Goal: Information Seeking & Learning: Understand process/instructions

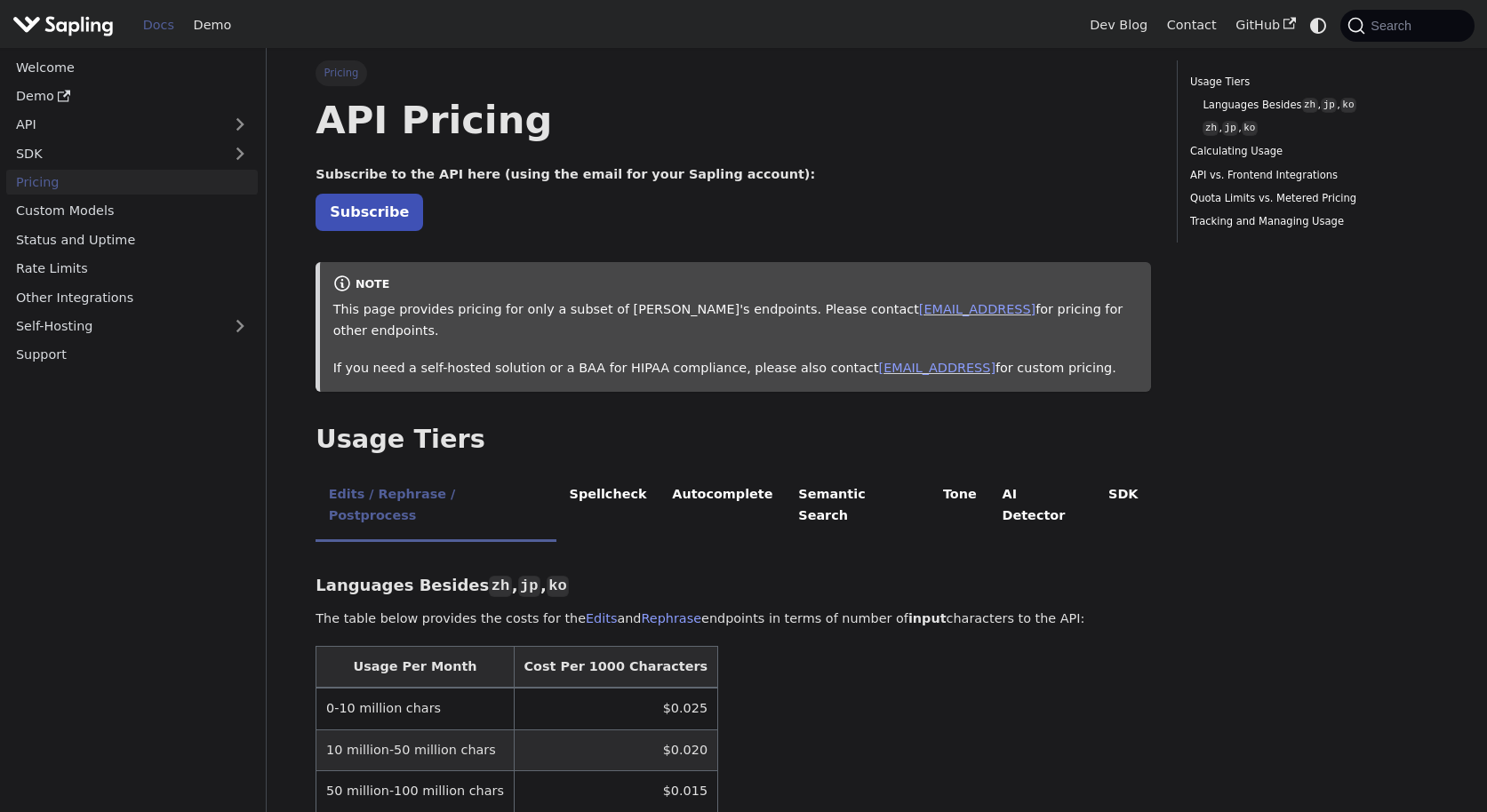
click at [102, 21] on img "Main" at bounding box center [63, 25] width 102 height 26
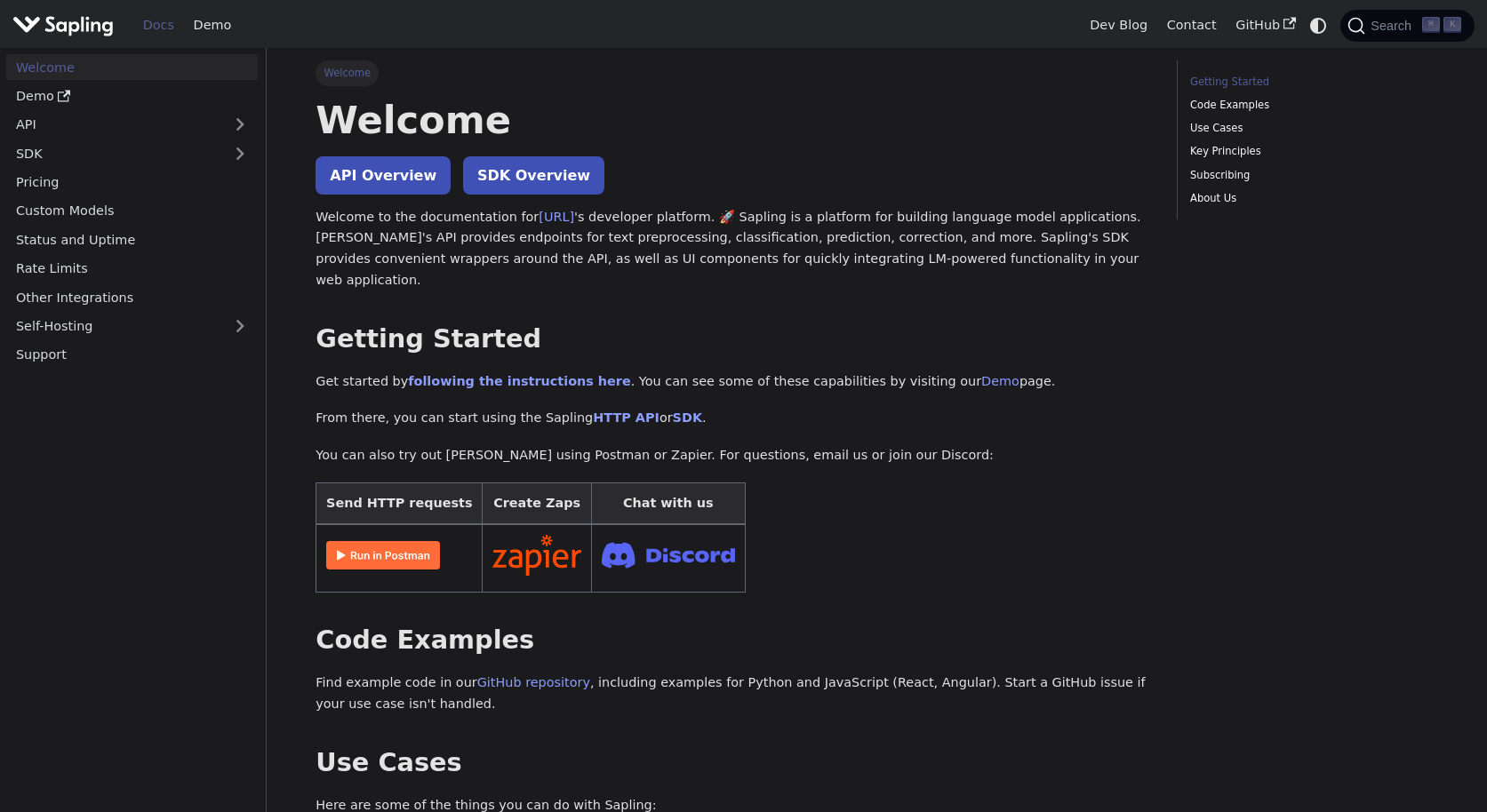
click at [403, 541] on img at bounding box center [383, 555] width 114 height 28
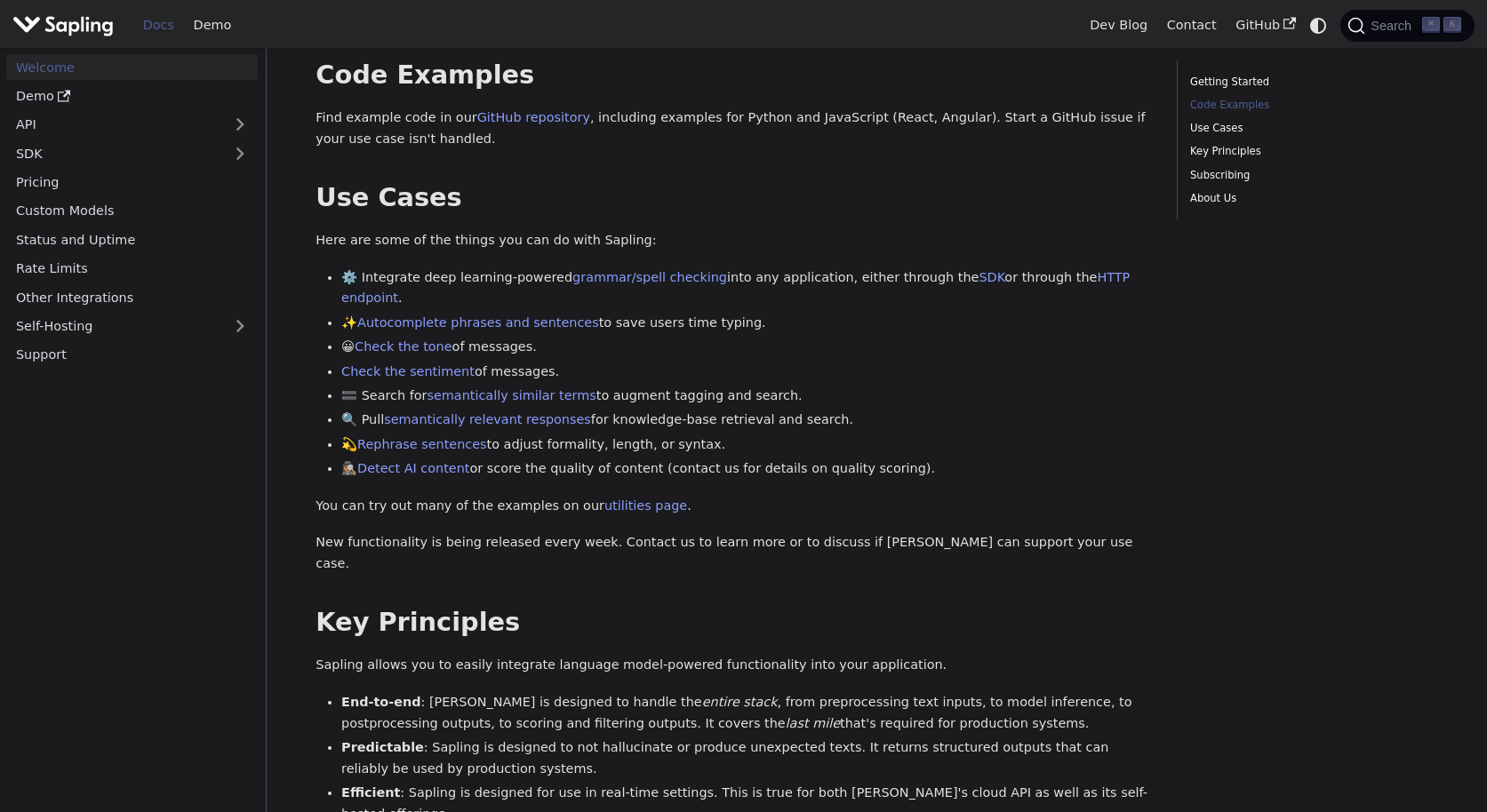
scroll to position [570, 0]
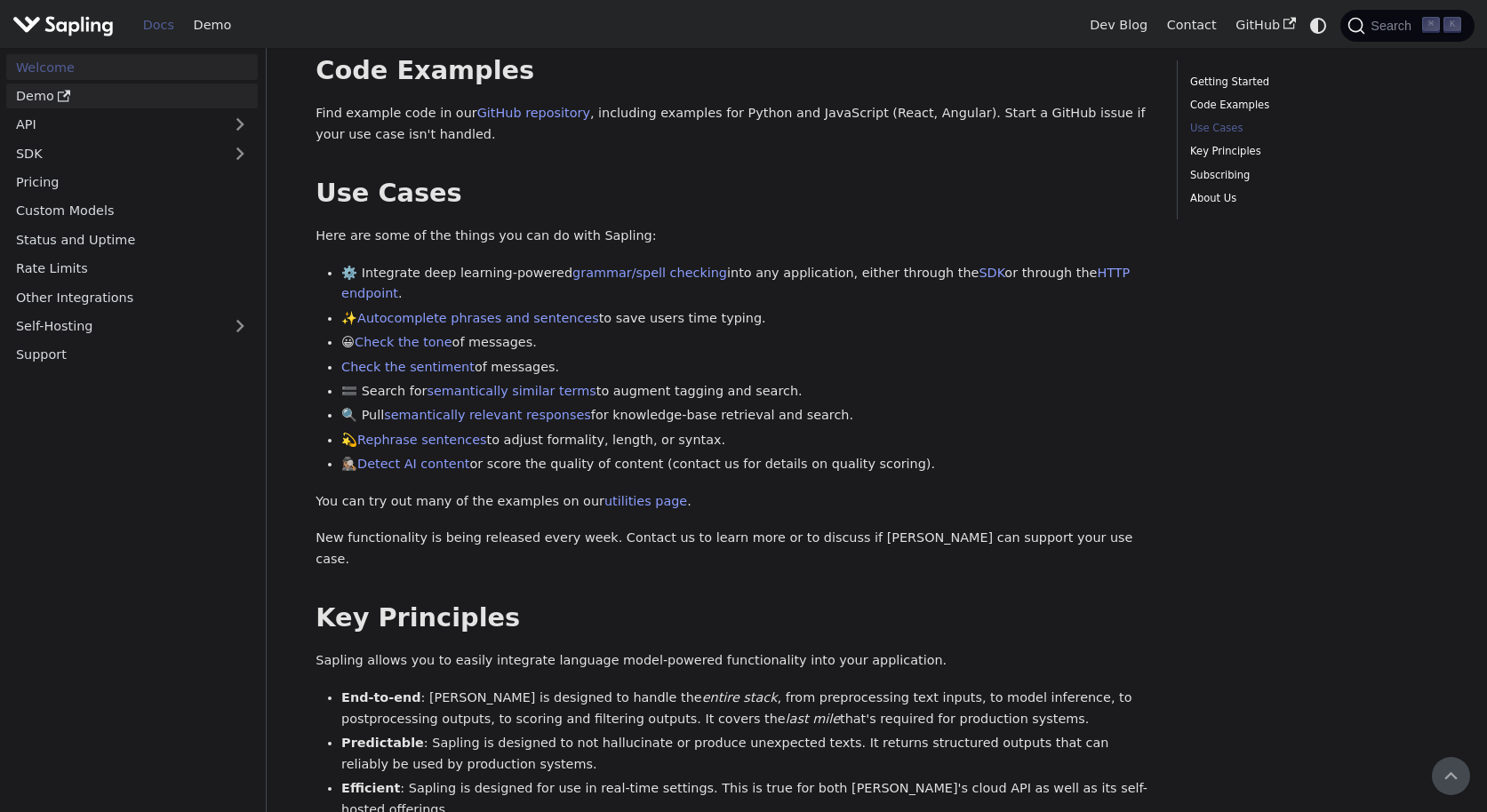
click at [34, 96] on link "Demo" at bounding box center [132, 96] width 252 height 26
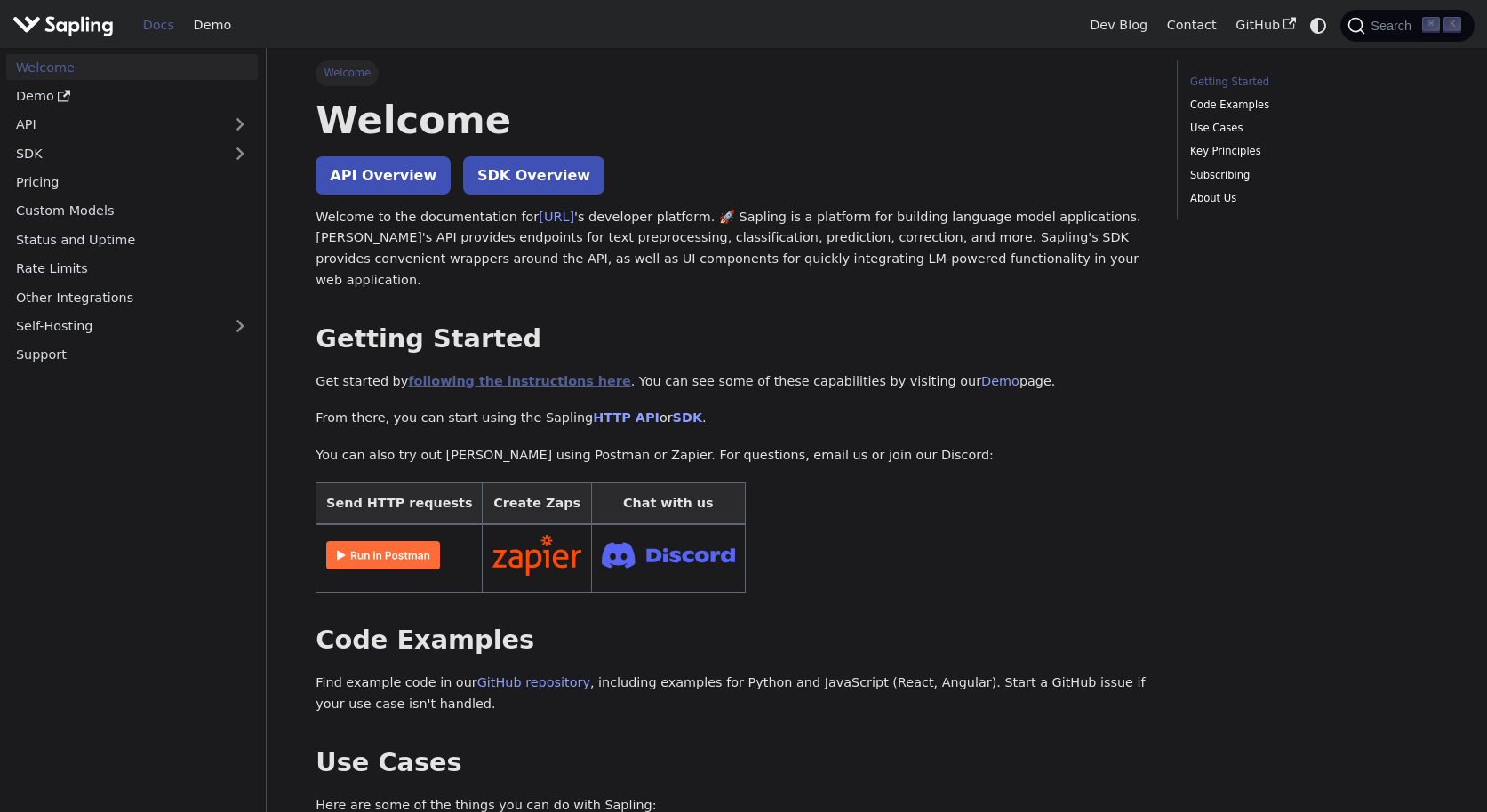
click at [485, 375] on link "following the instructions here" at bounding box center [519, 381] width 223 height 15
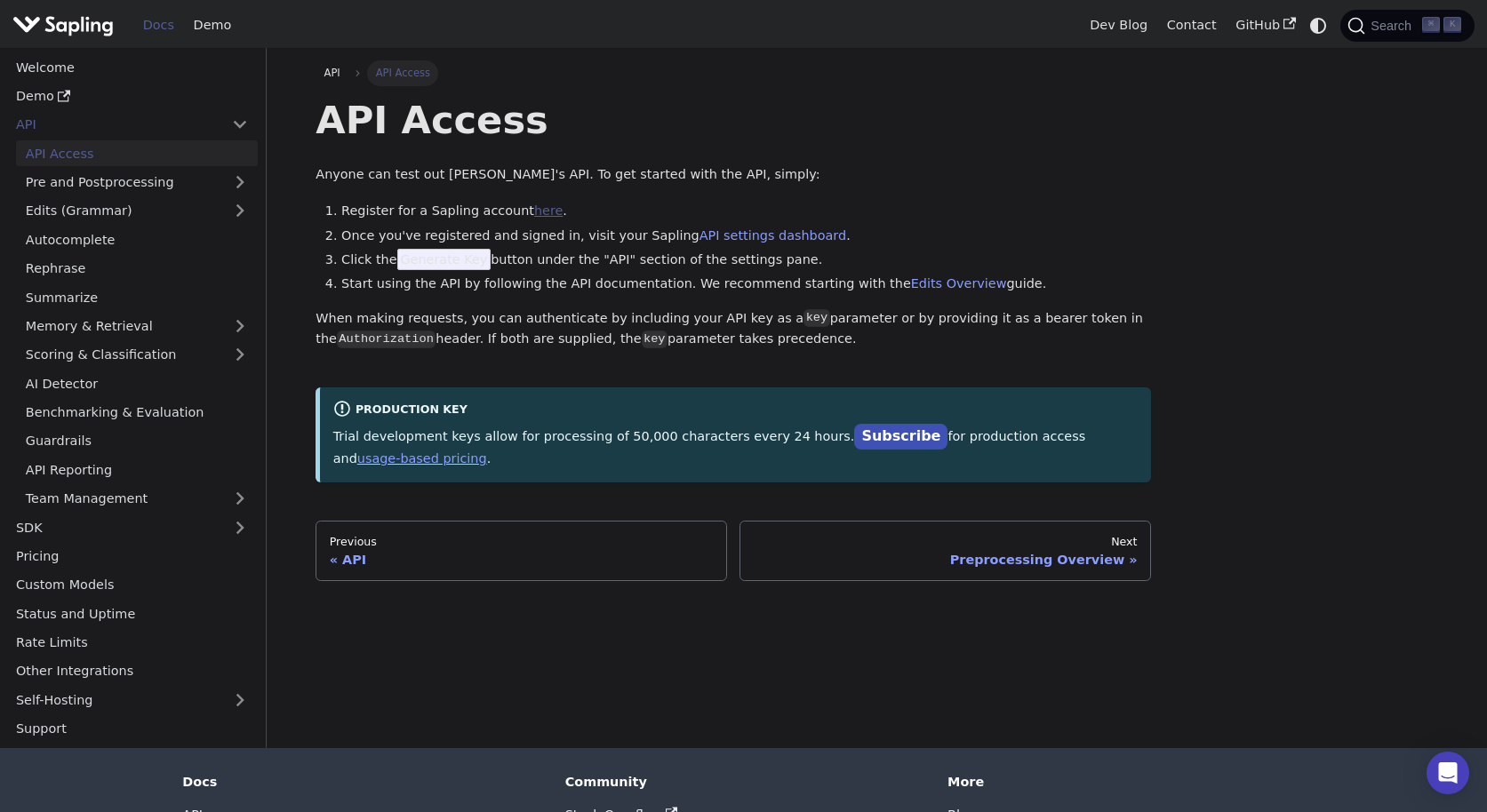
click at [534, 209] on link "here" at bounding box center [548, 210] width 28 height 15
click at [689, 135] on h1 "API Access" at bounding box center [733, 120] width 835 height 48
click at [1004, 567] on div "Preprocessing Overview" at bounding box center [946, 559] width 384 height 16
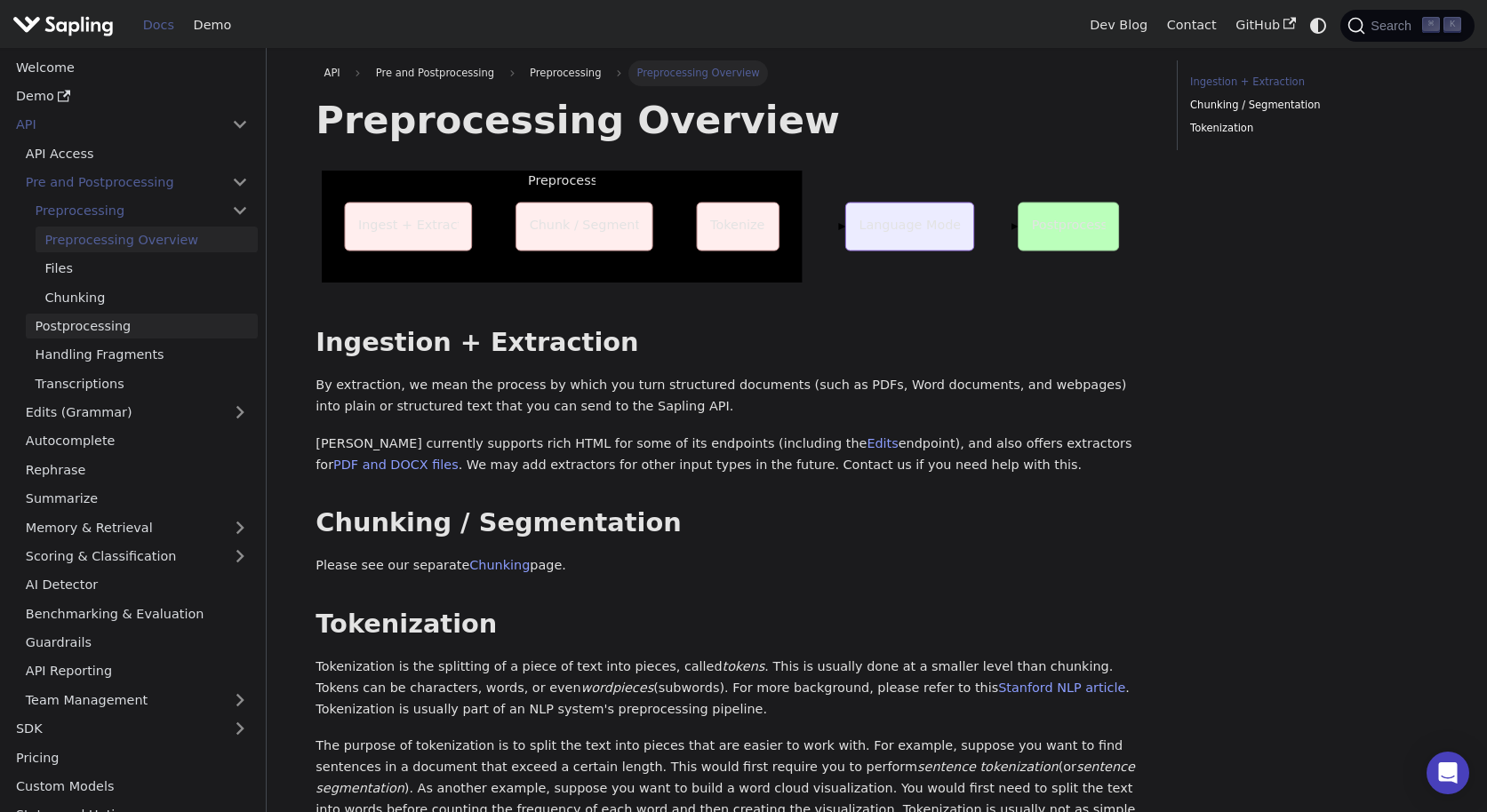
click at [142, 330] on link "Postprocessing" at bounding box center [142, 326] width 232 height 26
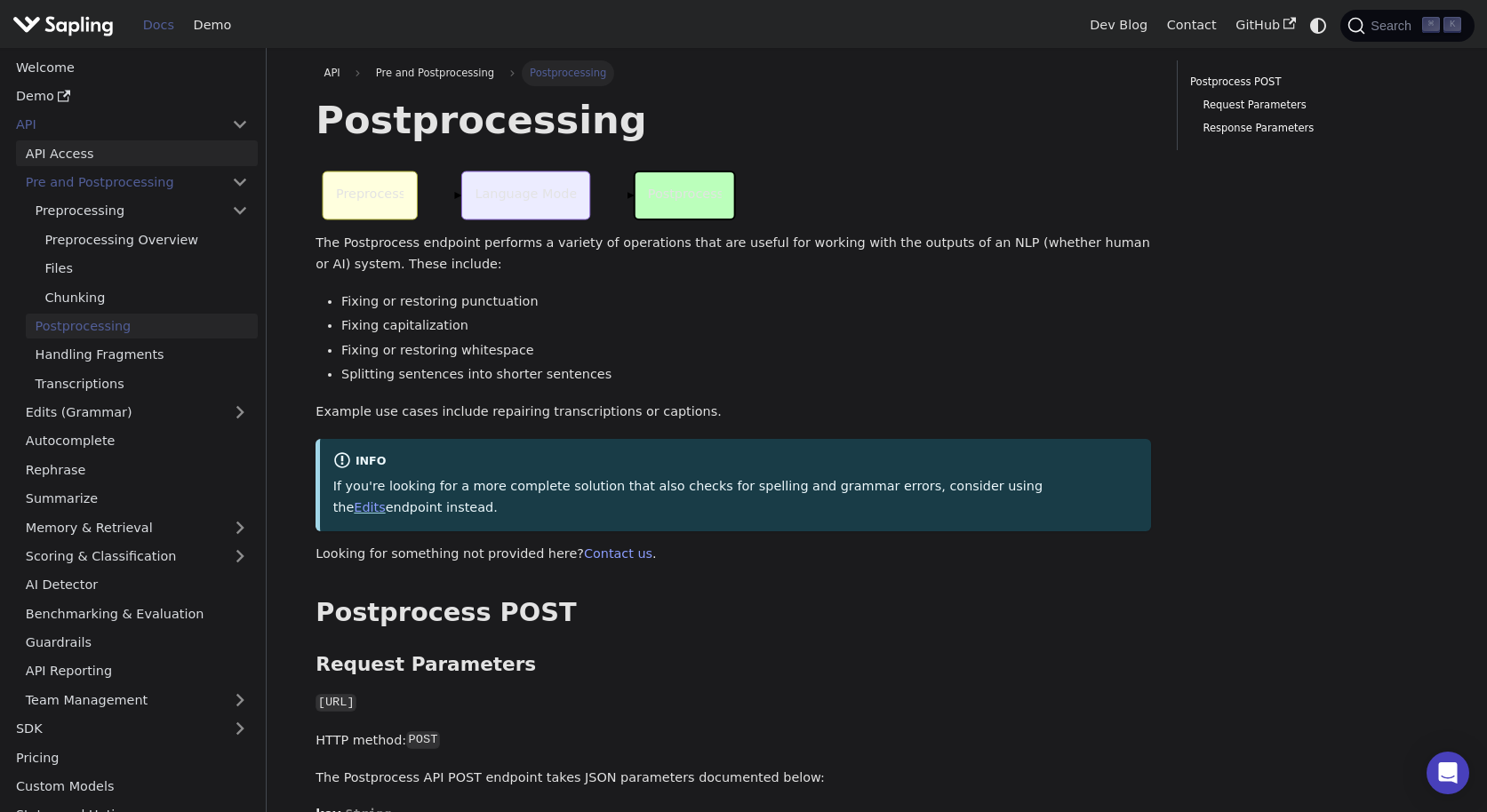
click at [87, 142] on link "API Access" at bounding box center [137, 153] width 242 height 26
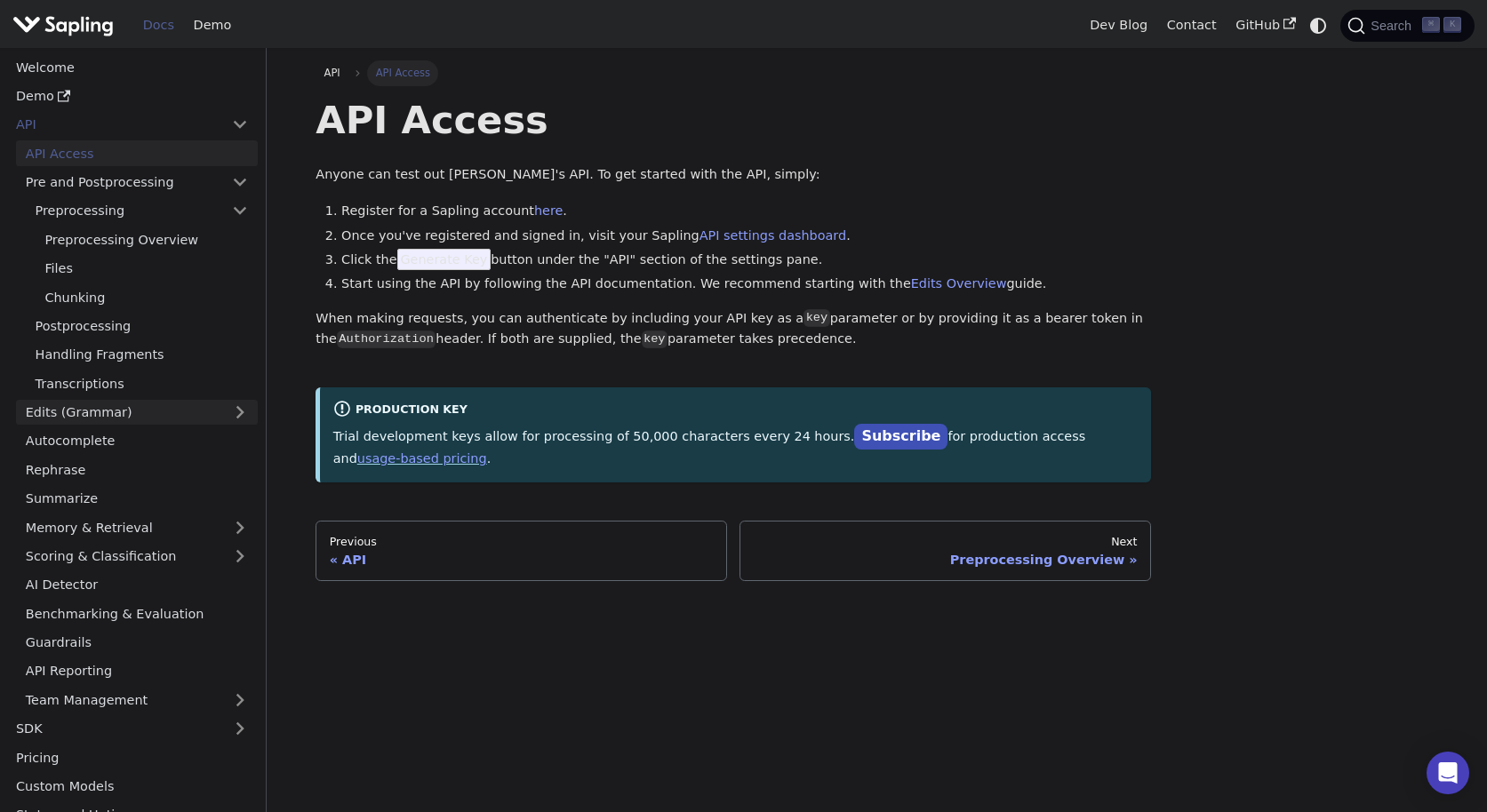
click at [245, 413] on link "Edits (Grammar)" at bounding box center [137, 412] width 242 height 26
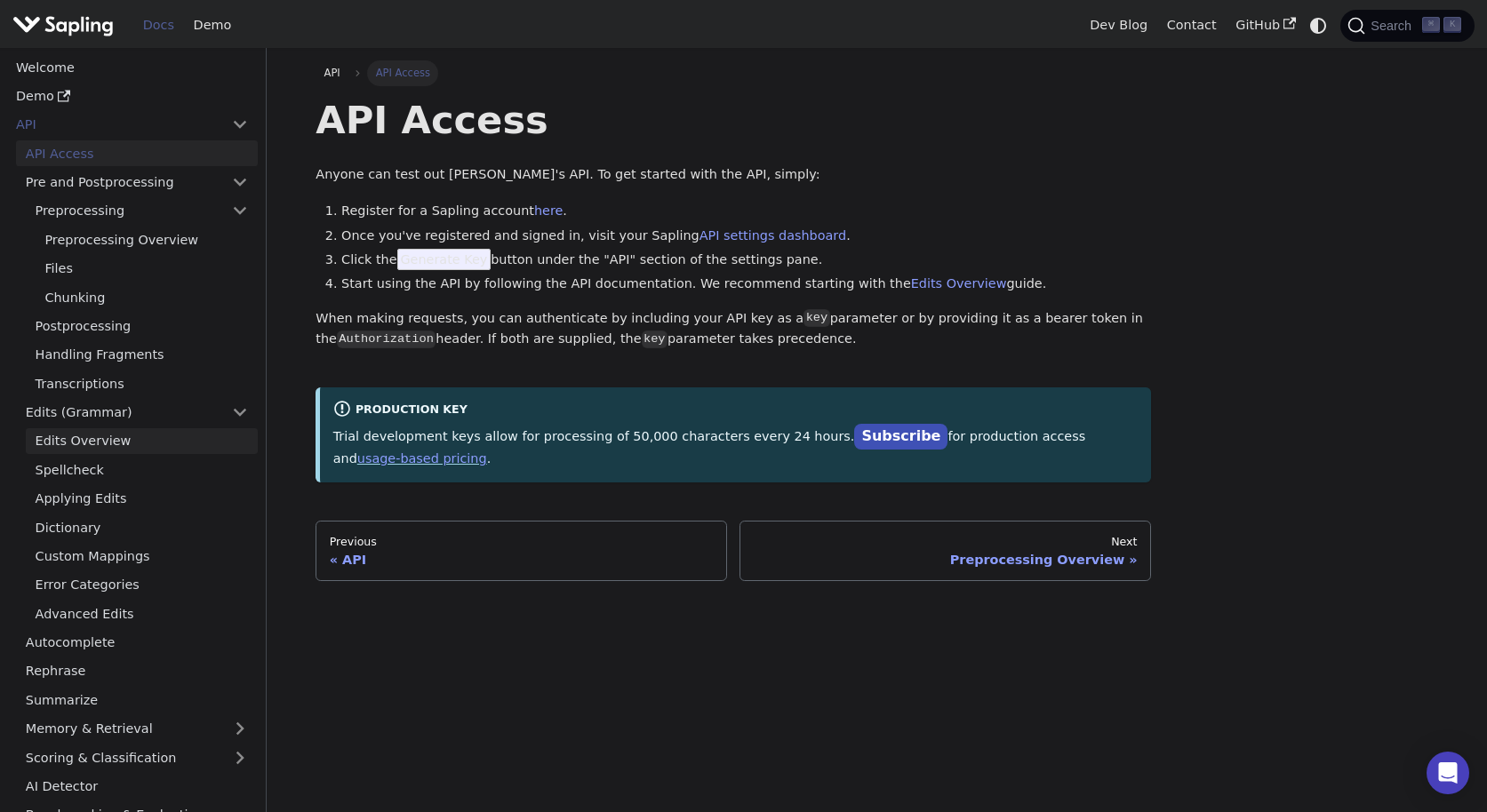
click at [179, 450] on link "Edits Overview" at bounding box center [142, 441] width 232 height 26
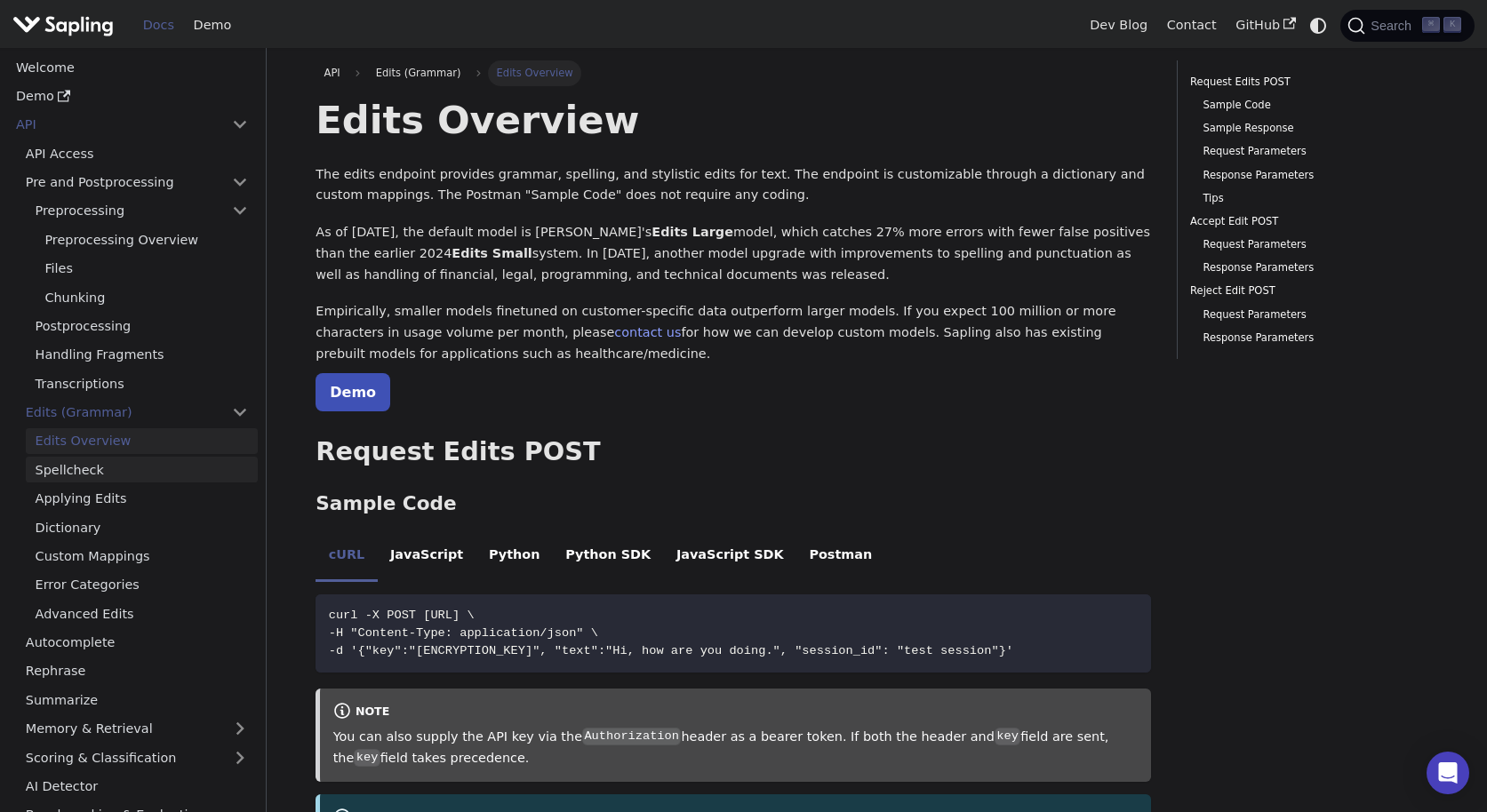
click at [172, 467] on link "Spellcheck" at bounding box center [142, 469] width 232 height 26
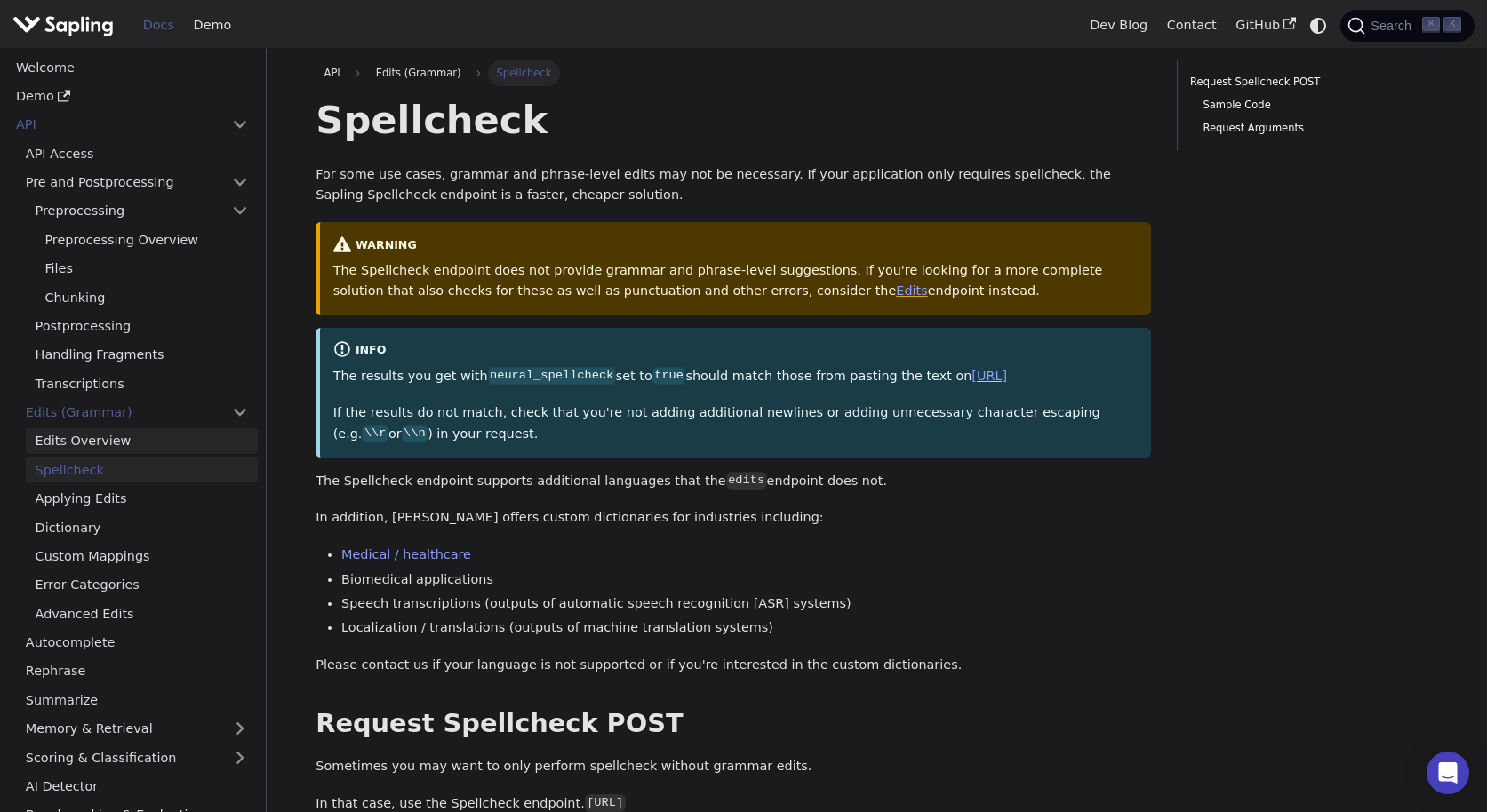
click at [166, 446] on link "Edits Overview" at bounding box center [142, 441] width 232 height 26
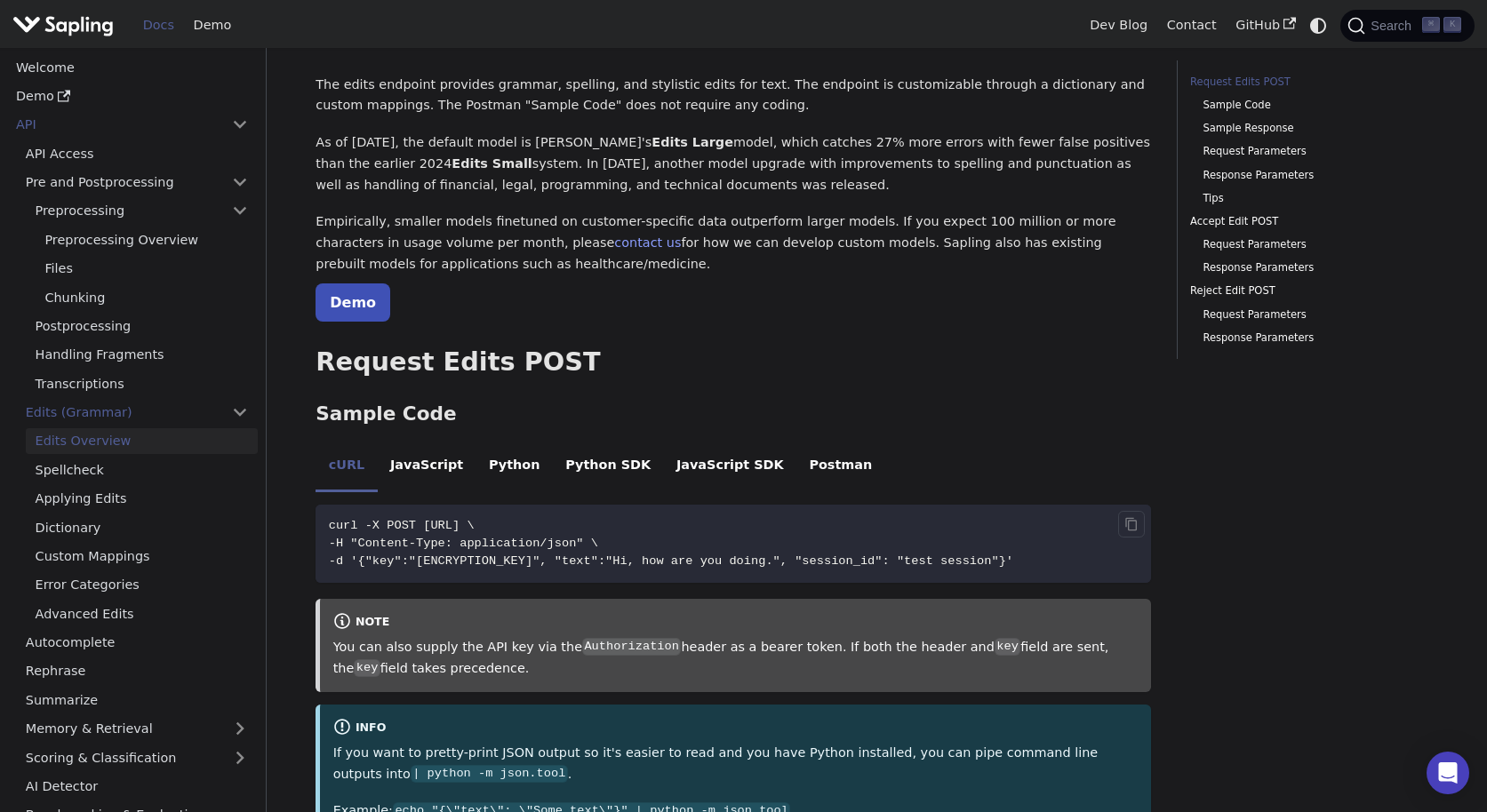
scroll to position [105, 0]
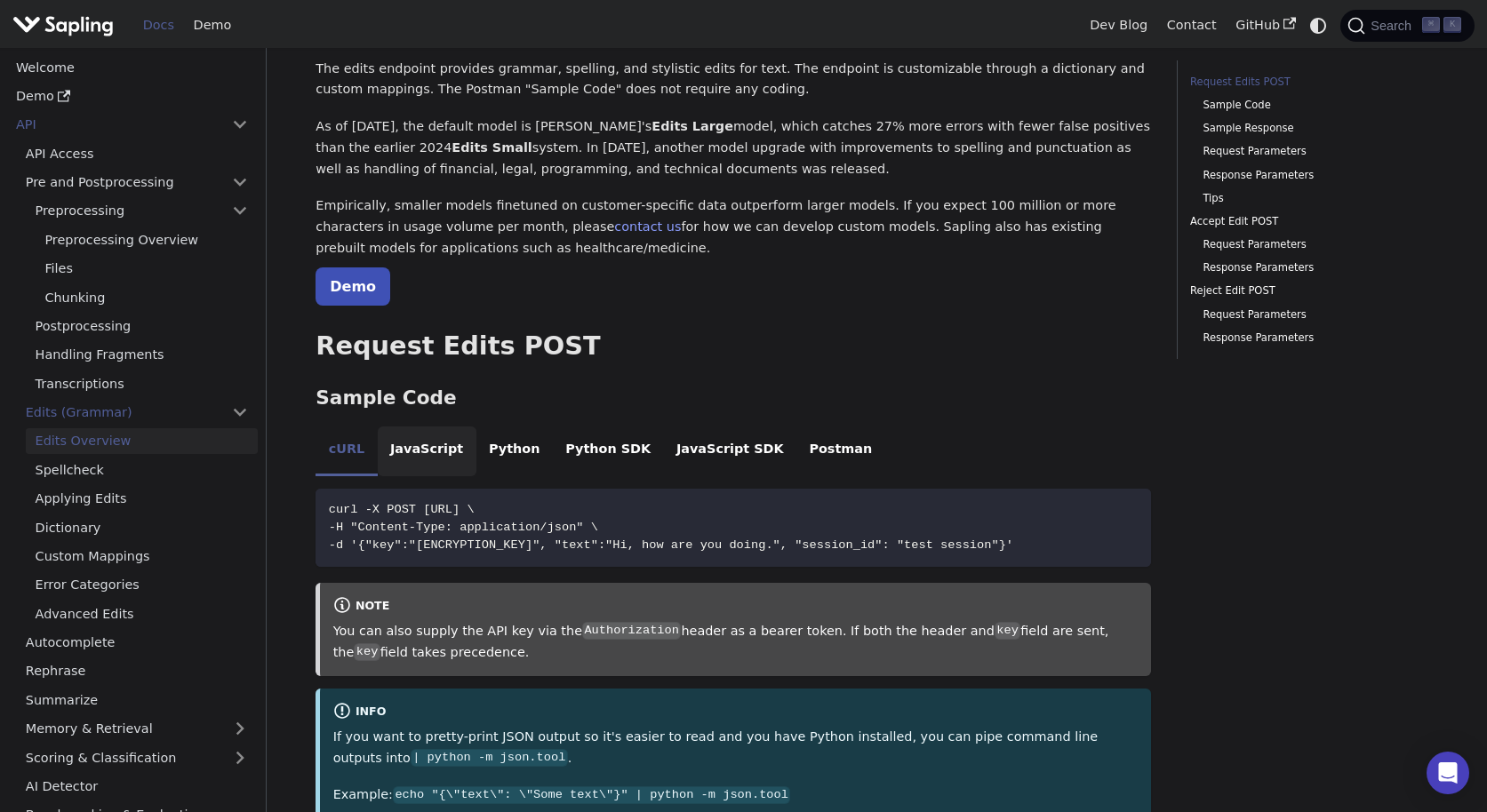
click at [442, 454] on li "JavaScript" at bounding box center [427, 451] width 99 height 49
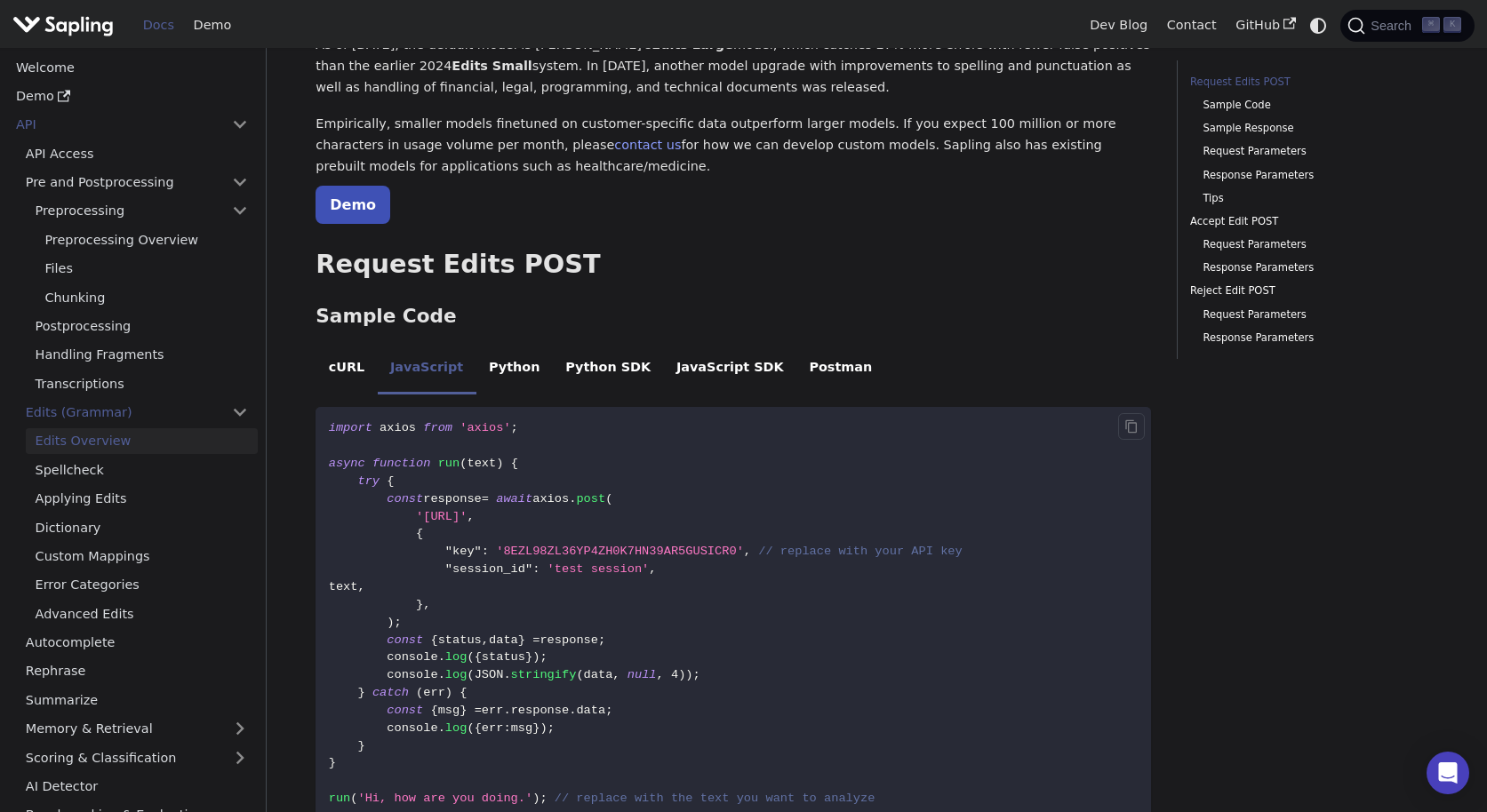
scroll to position [222, 0]
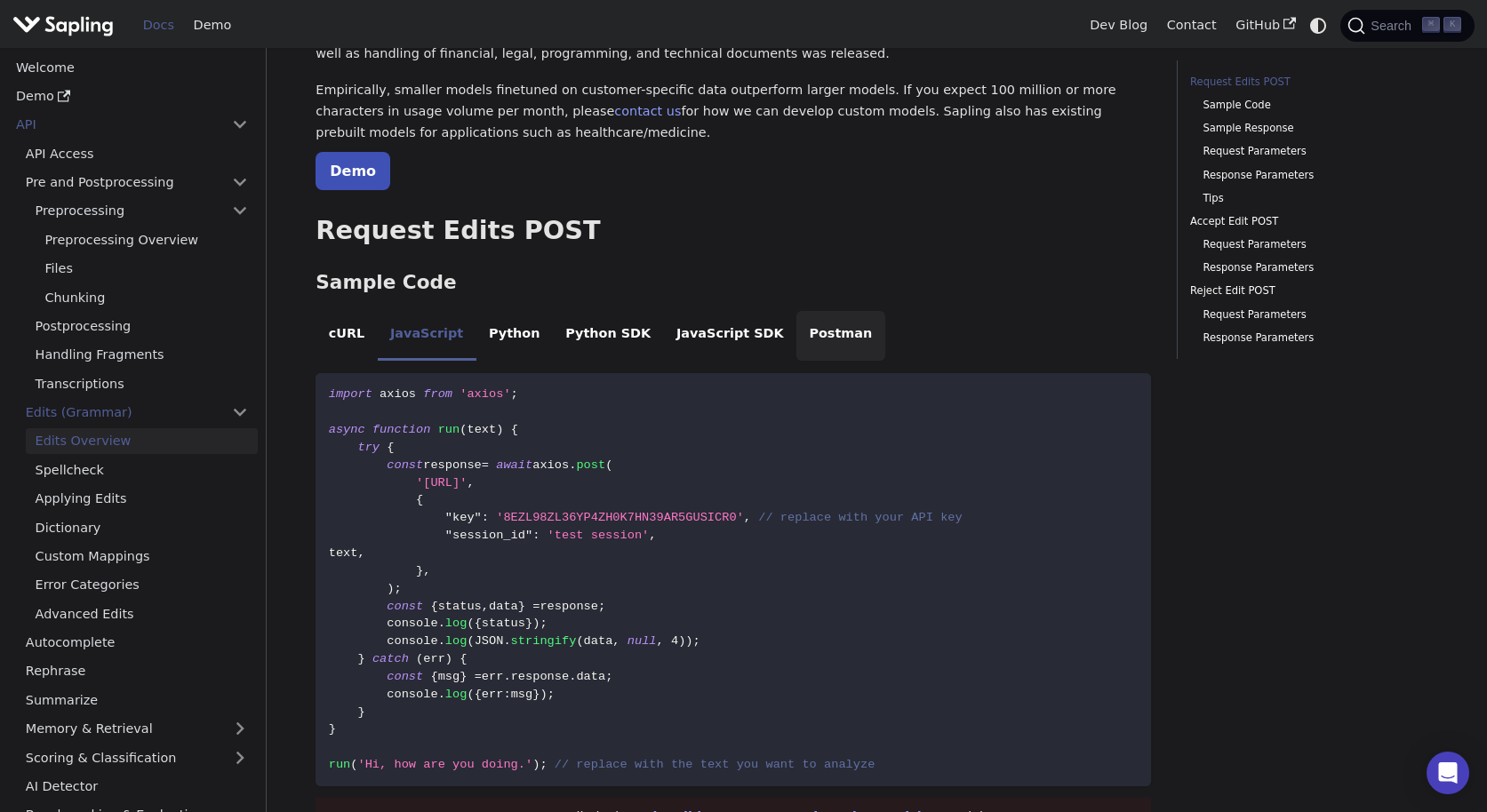
click at [812, 338] on li "Postman" at bounding box center [841, 335] width 89 height 49
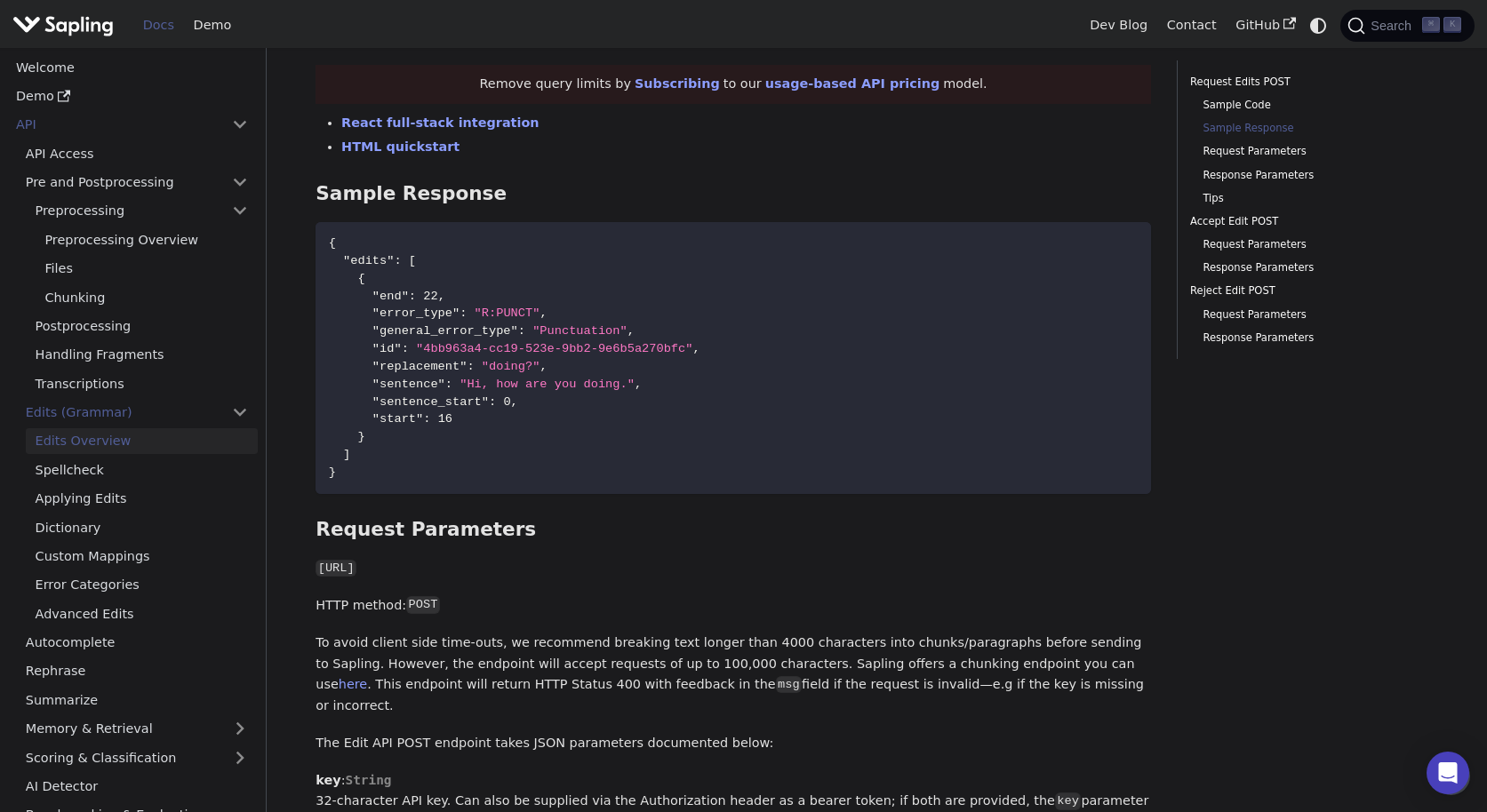
scroll to position [471, 0]
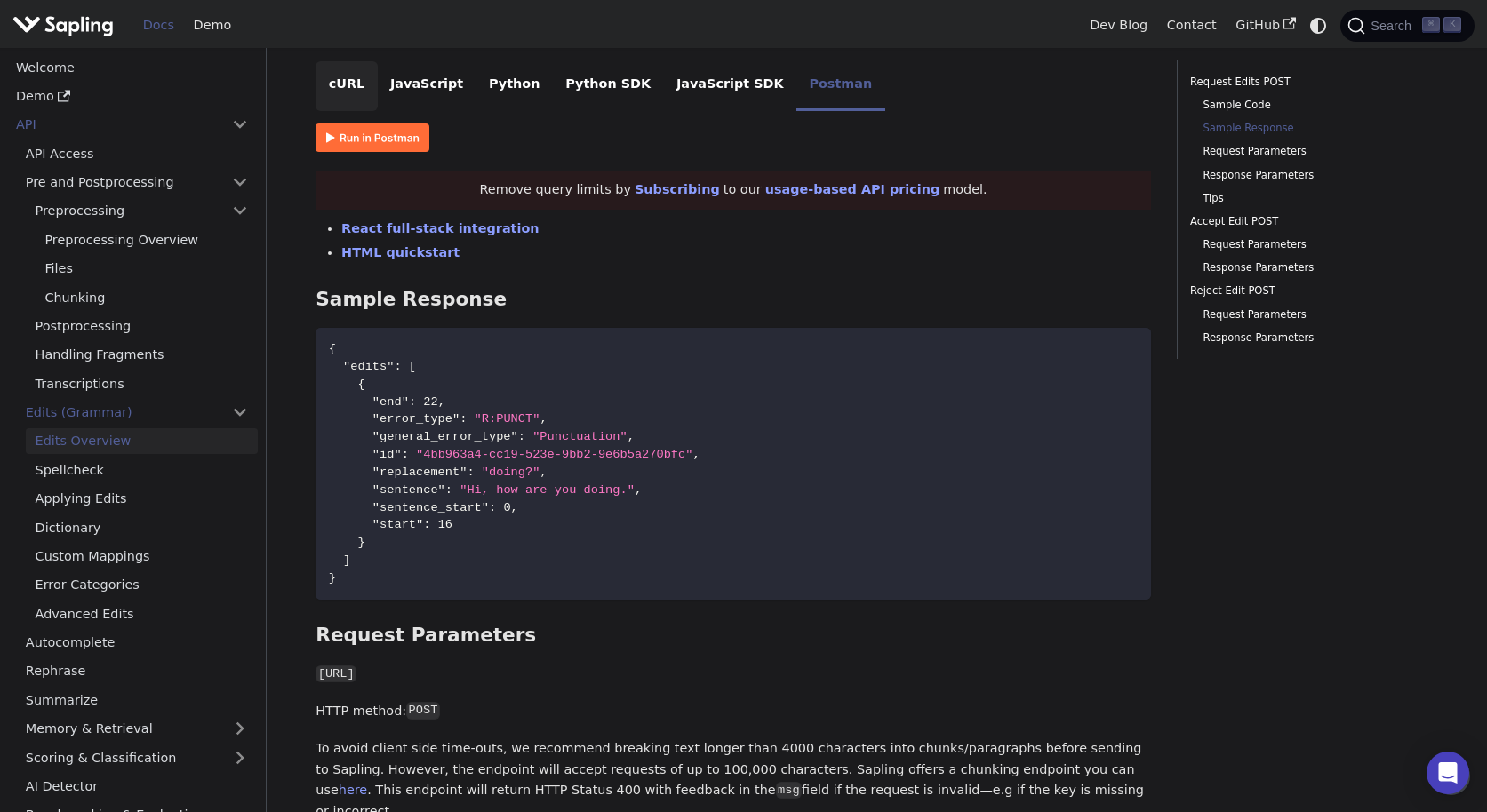
click at [347, 83] on li "cURL" at bounding box center [346, 85] width 61 height 49
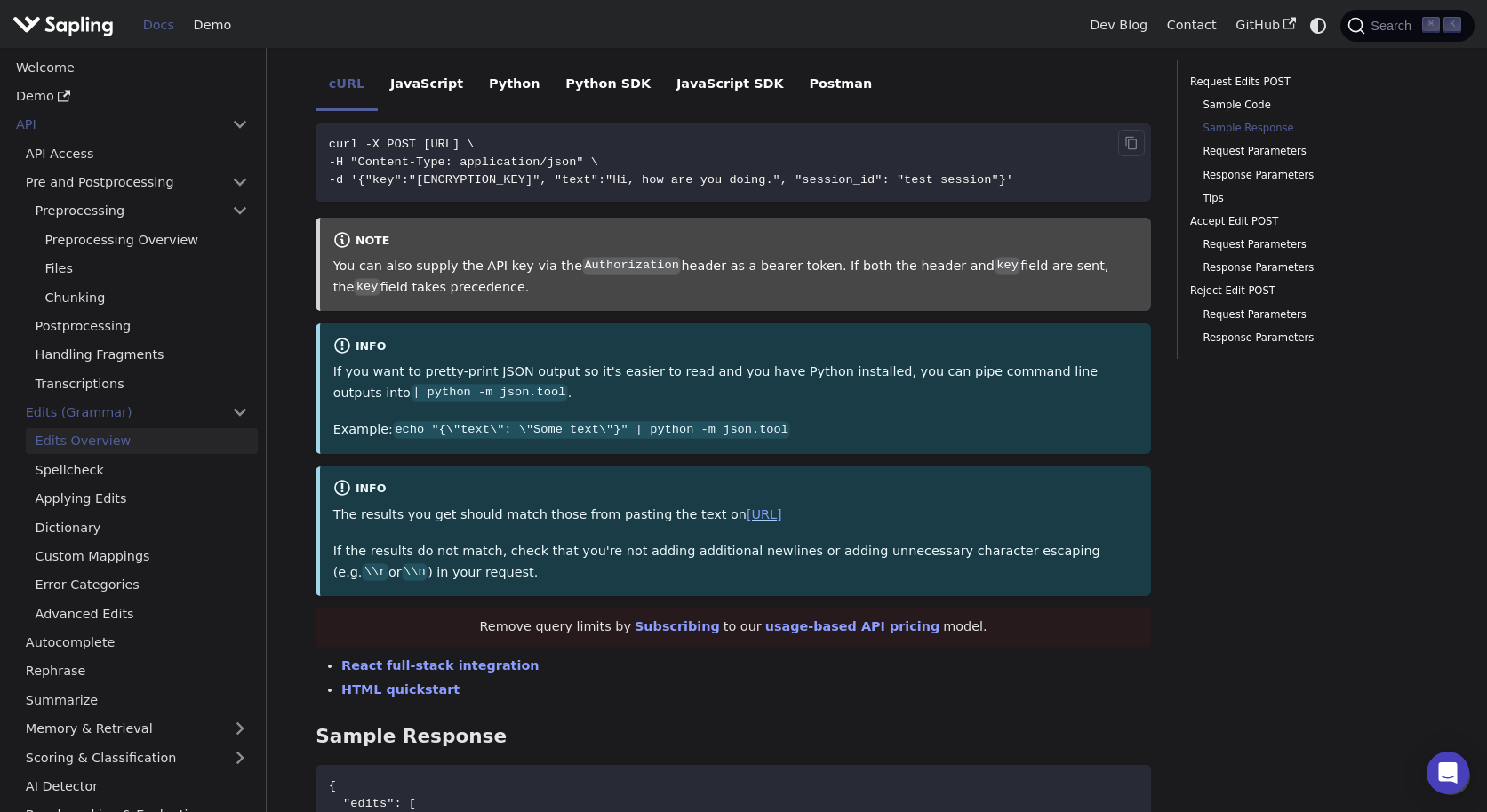
click at [574, 178] on span "-d '{"key":"[ENCRYPTION_KEY]", "text":"Hi, how are you doing.", "session_id": "…" at bounding box center [671, 180] width 684 height 14
click at [711, 186] on span "-d '{"key":"[ENCRYPTION_KEY]", "text":"Hi, how are you doing.", "session_id": "…" at bounding box center [671, 180] width 684 height 14
click at [1132, 143] on icon "Copy code to clipboard" at bounding box center [1131, 142] width 5 height 5
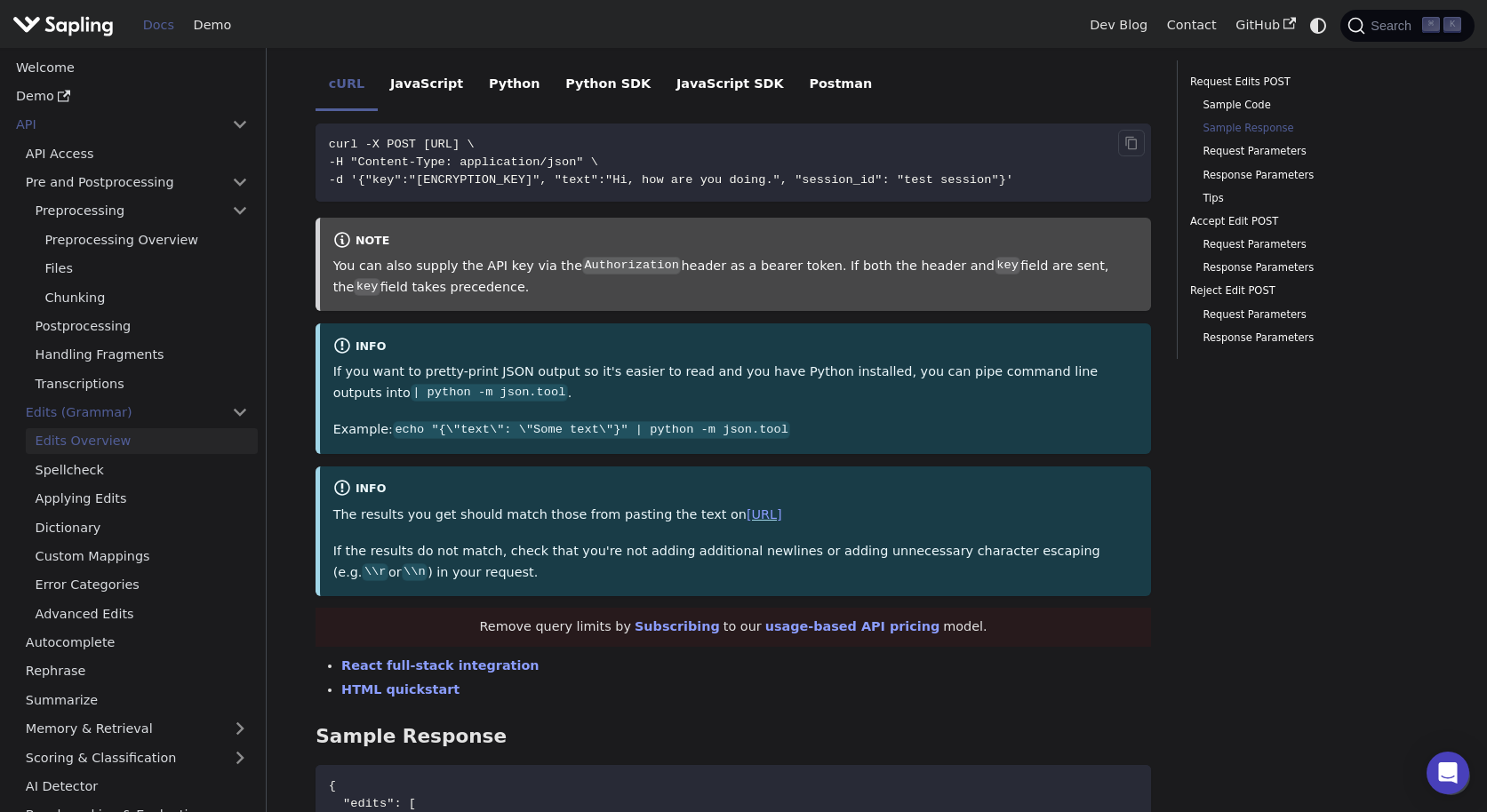
drag, startPoint x: 425, startPoint y: 143, endPoint x: 681, endPoint y: 149, distance: 256.1
click at [474, 149] on span "curl -X POST [URL] \" at bounding box center [402, 144] width 146 height 14
copy span "[URL]"
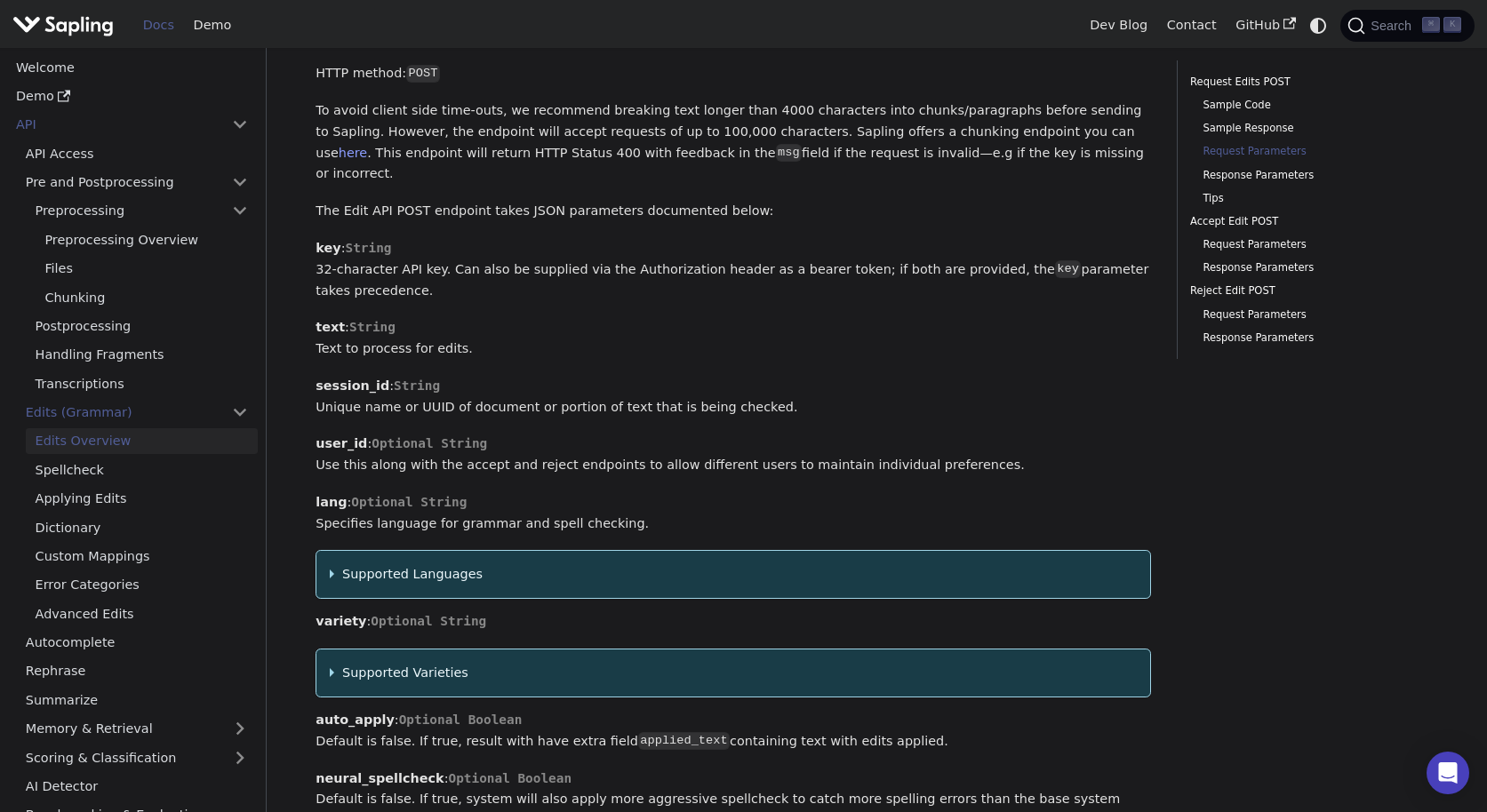
scroll to position [1560, 0]
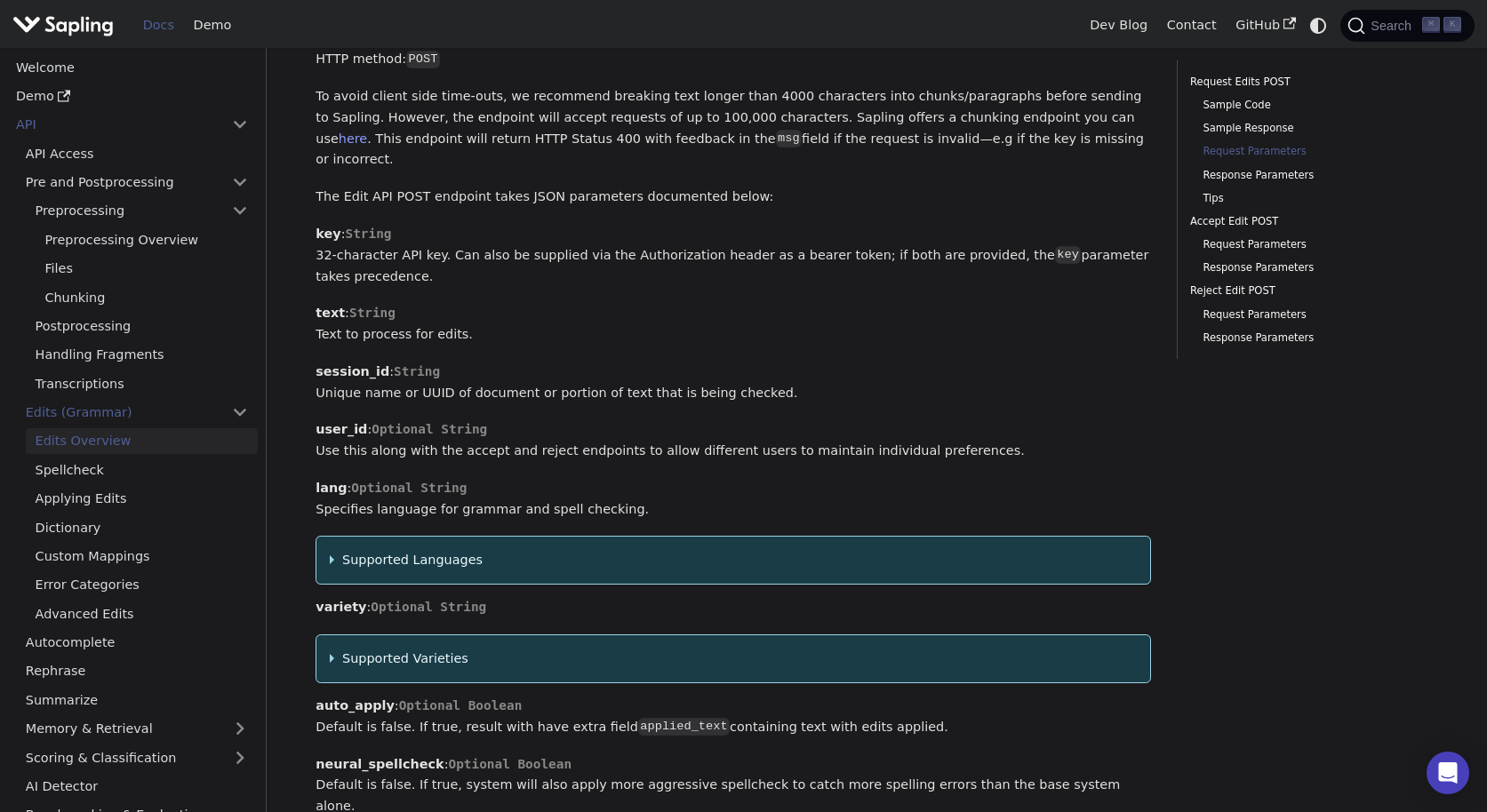
click at [409, 550] on summary "Supported Languages" at bounding box center [734, 560] width 808 height 21
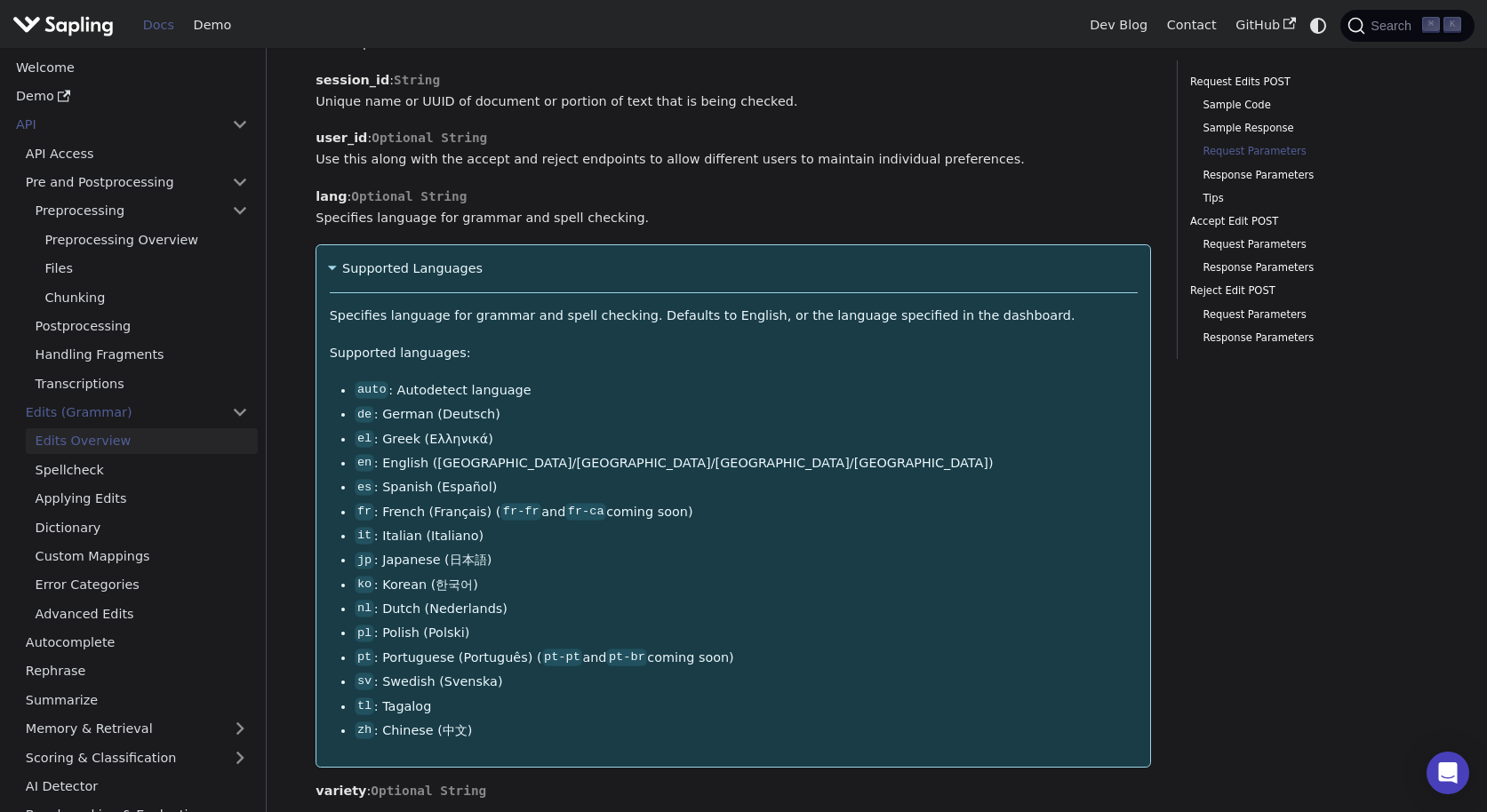
scroll to position [1890, 0]
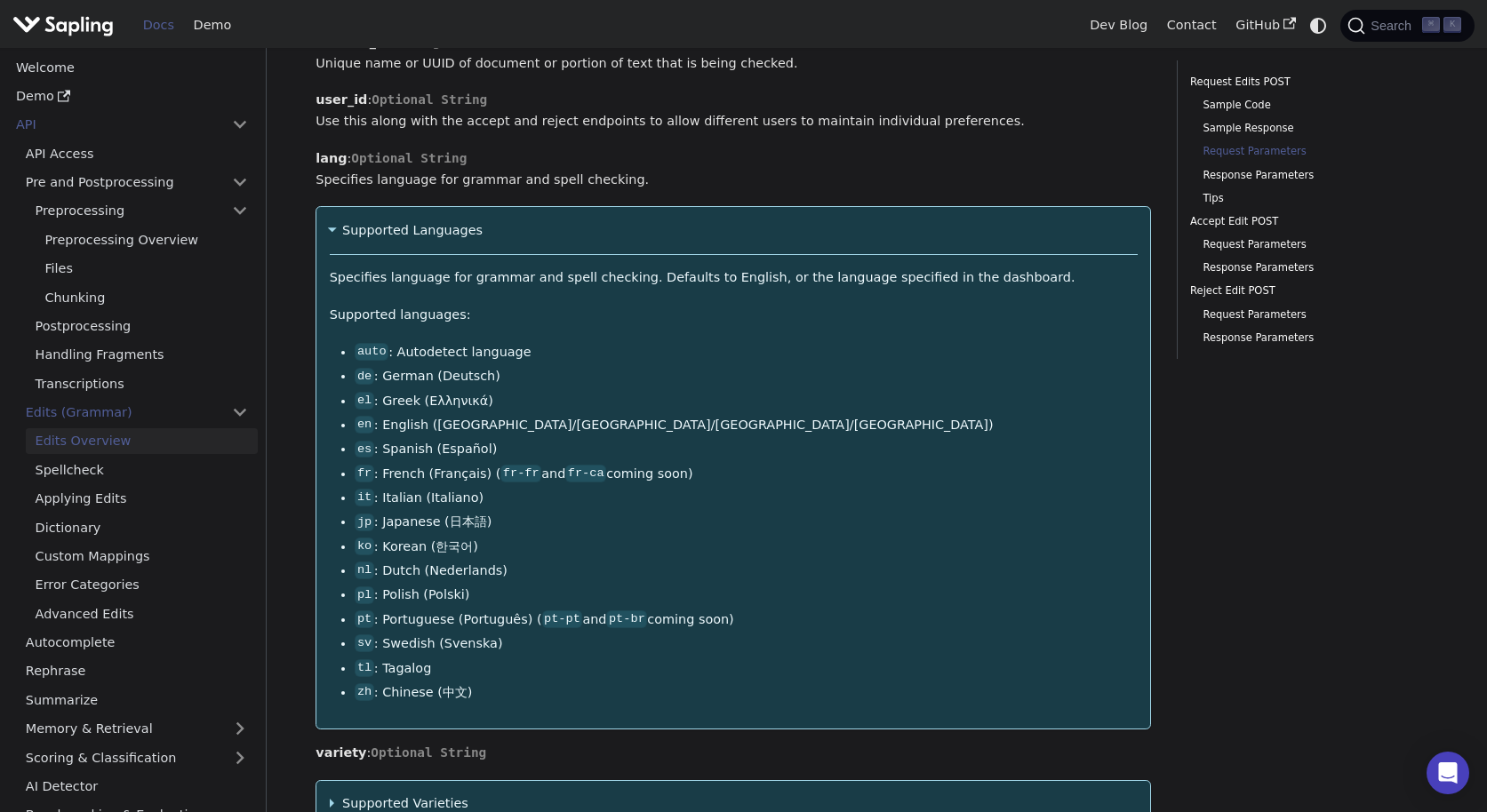
click at [349, 221] on summary "Supported Languages" at bounding box center [734, 231] width 808 height 21
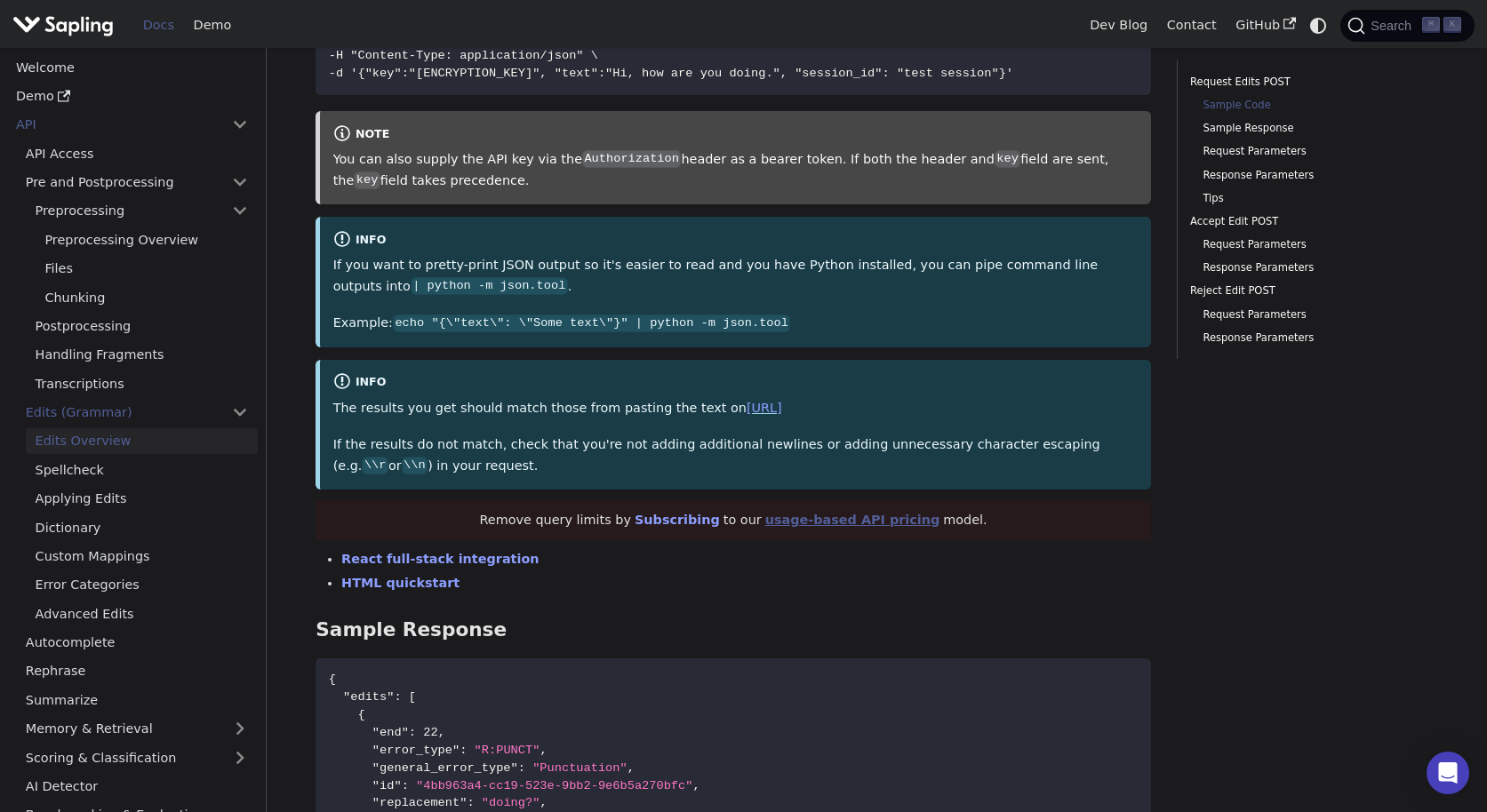
scroll to position [0, 0]
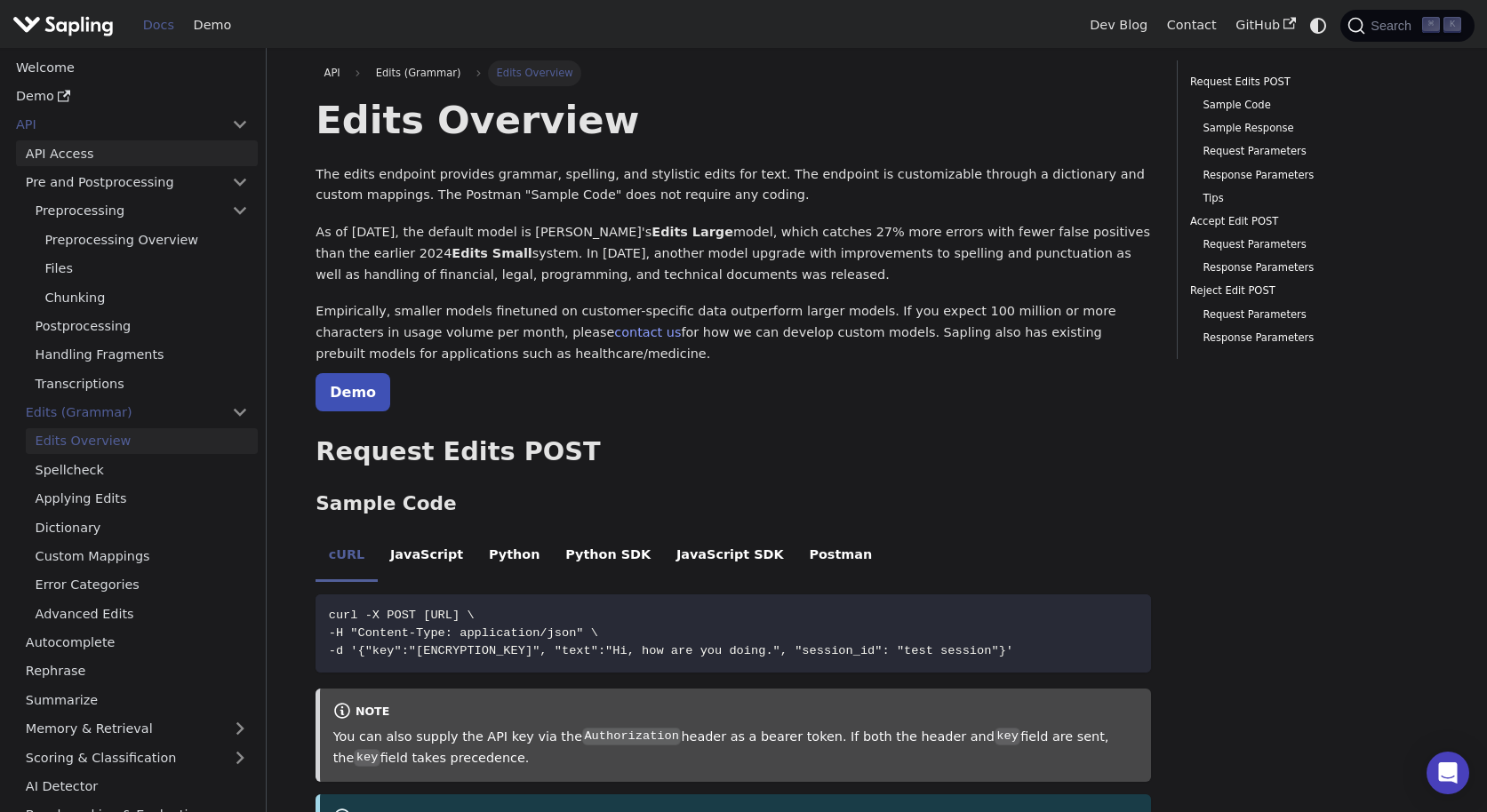
click at [102, 158] on link "API Access" at bounding box center [137, 153] width 242 height 26
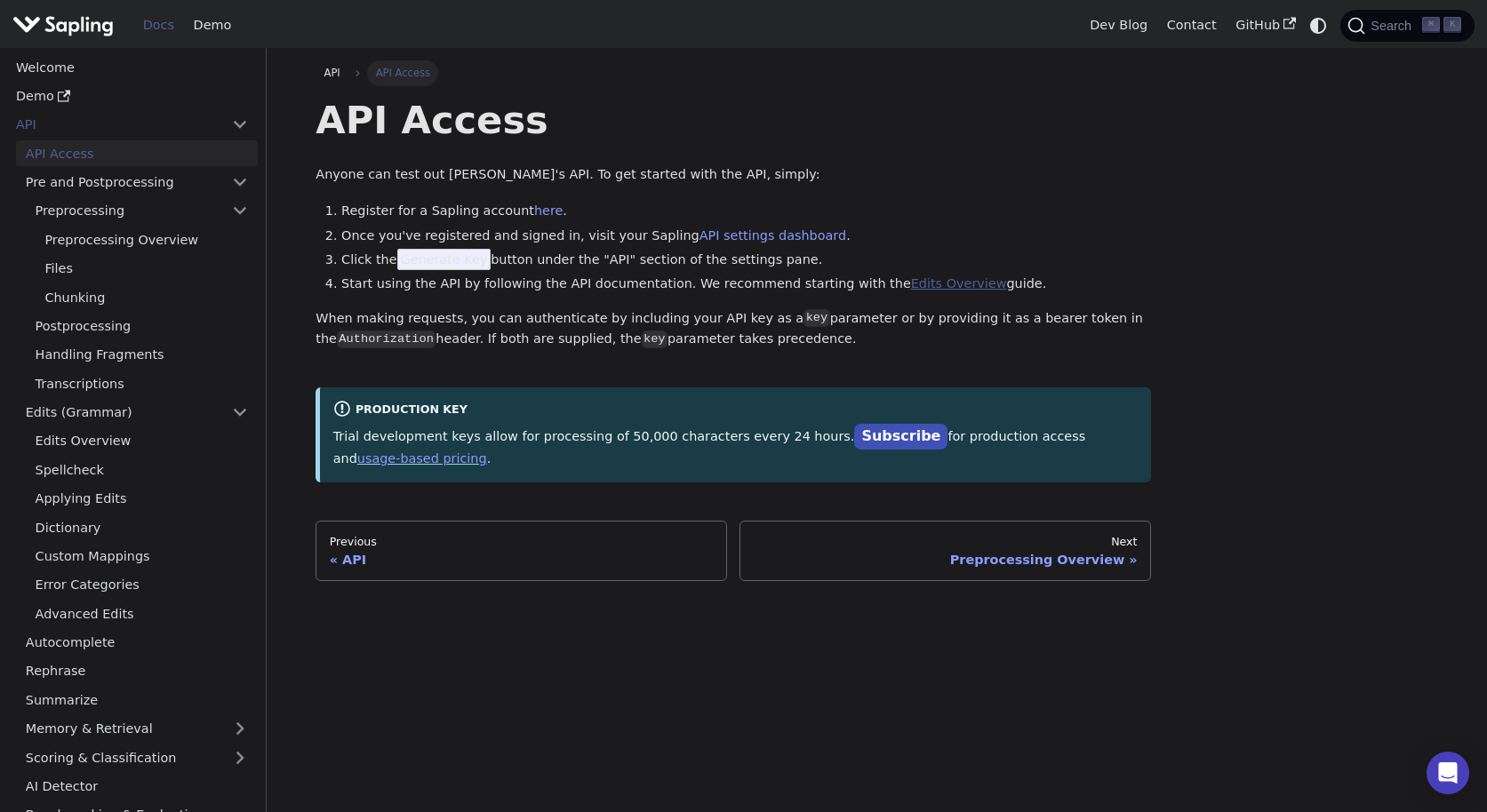
click at [911, 282] on link "Edits Overview" at bounding box center [958, 284] width 96 height 15
click at [911, 280] on link "Edits Overview" at bounding box center [958, 284] width 96 height 15
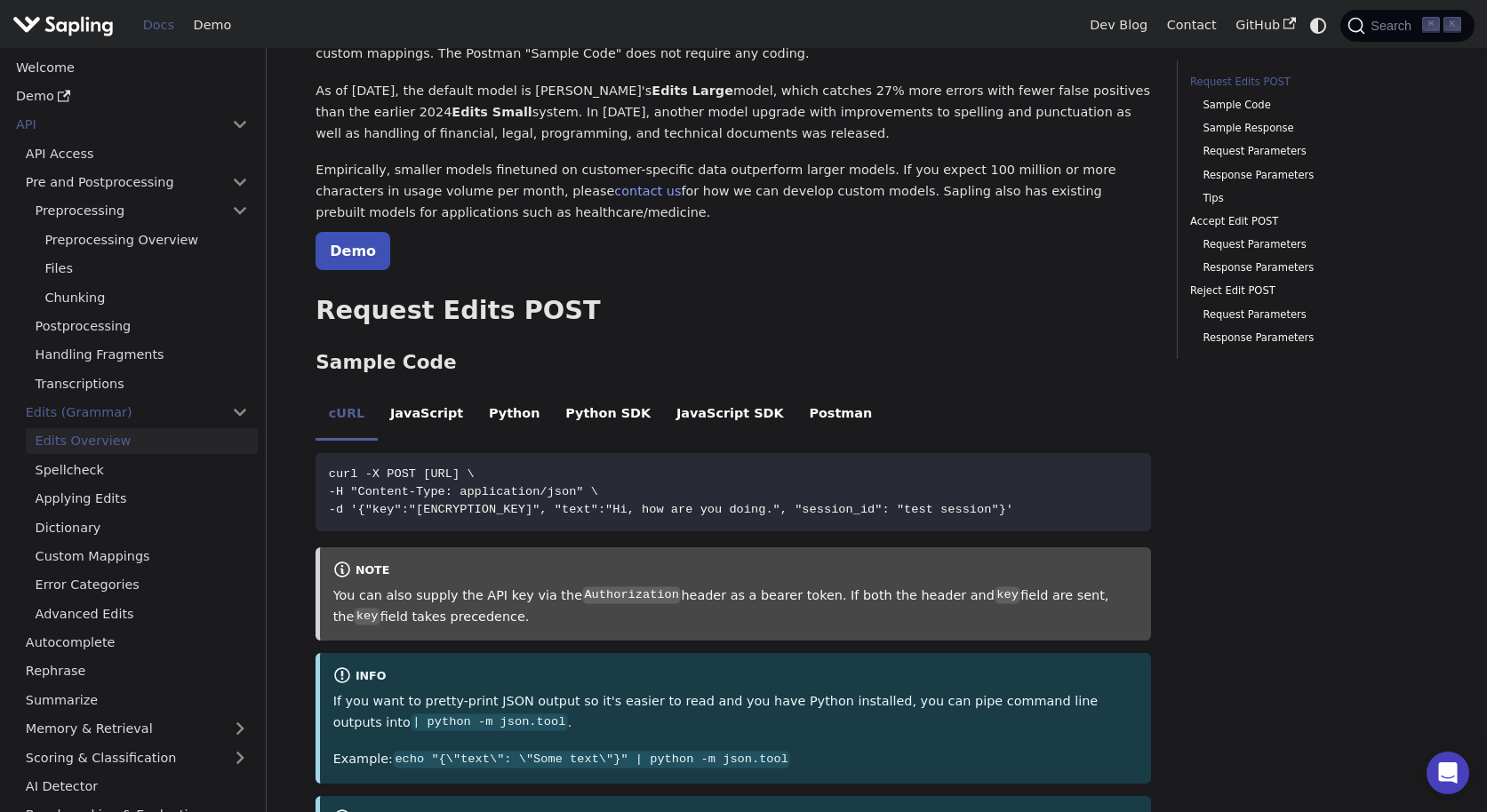
scroll to position [144, 0]
click at [799, 404] on li "Postman" at bounding box center [841, 412] width 89 height 49
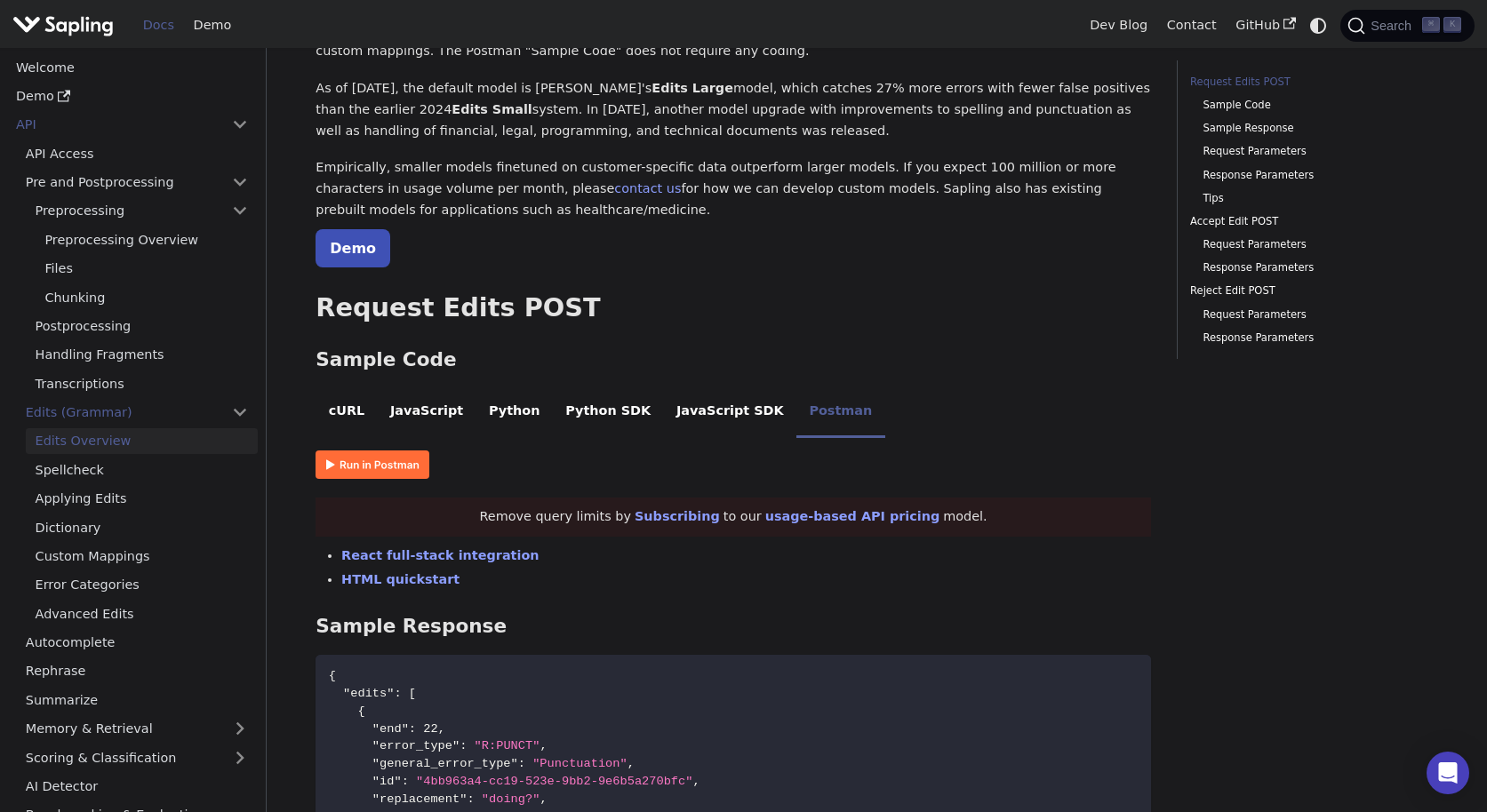
click at [558, 512] on div "Remove query limits by Subscribing to our usage-based API pricing model." at bounding box center [733, 517] width 835 height 39
